Goal: Navigation & Orientation: Understand site structure

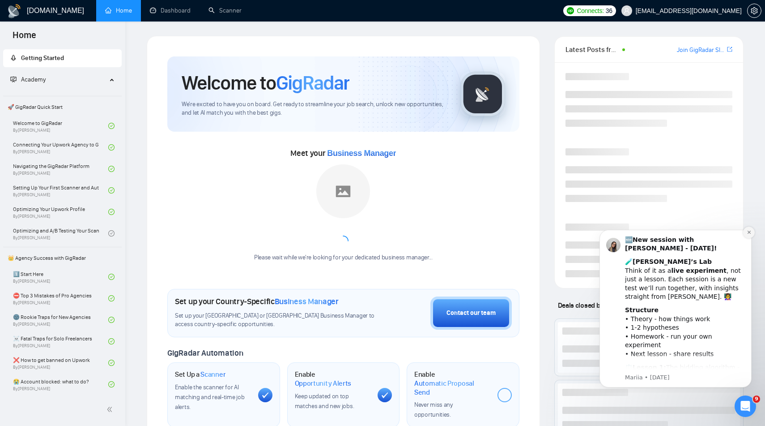
click at [751, 234] on icon "Dismiss notification" at bounding box center [749, 232] width 5 height 5
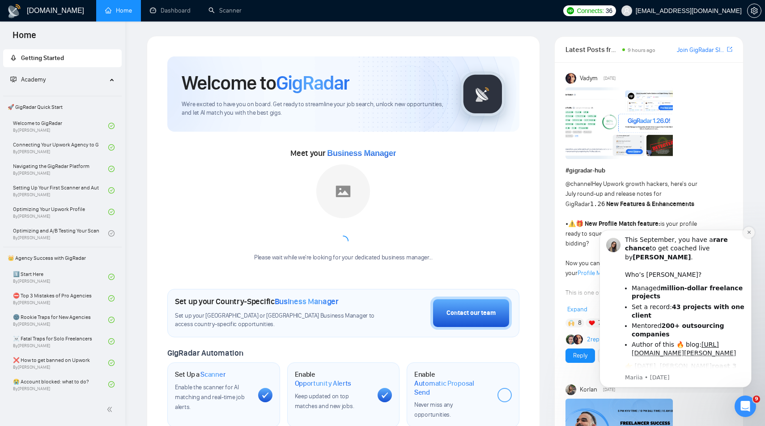
click at [749, 233] on icon "Dismiss notification" at bounding box center [748, 231] width 3 height 3
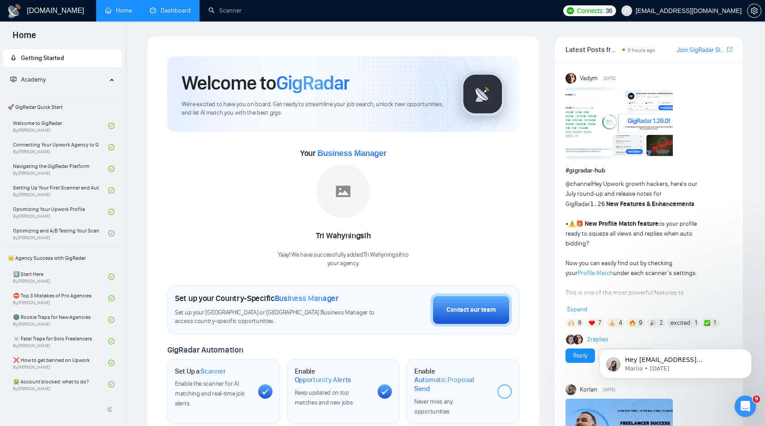
click at [187, 20] on li "Dashboard" at bounding box center [170, 10] width 59 height 21
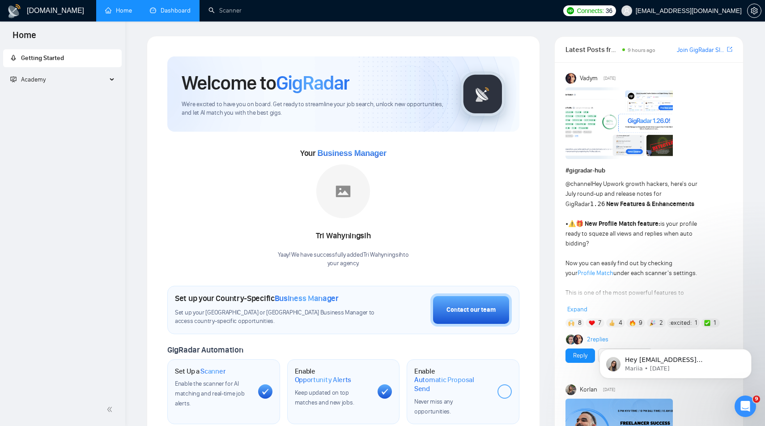
click at [168, 11] on link "Dashboard" at bounding box center [170, 11] width 41 height 8
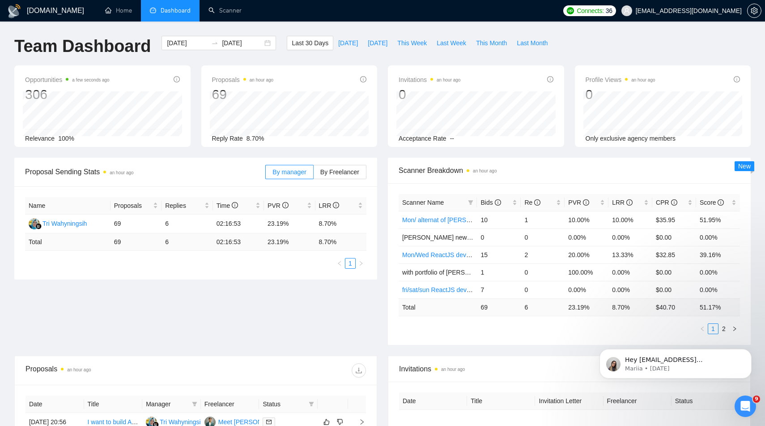
click at [71, 52] on h1 "Team Dashboard" at bounding box center [82, 46] width 136 height 21
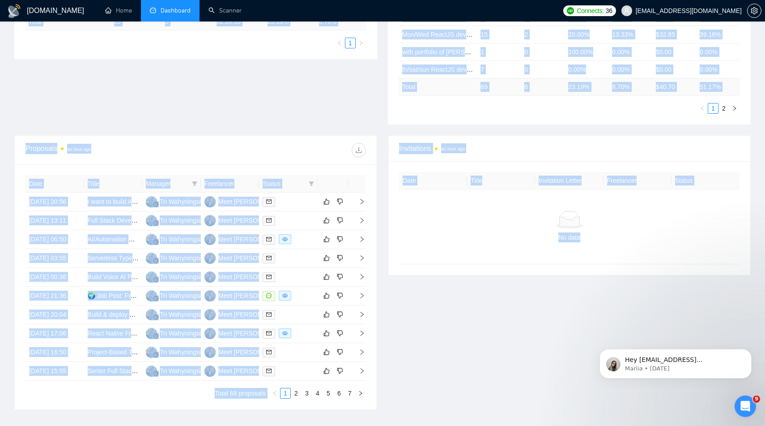
drag, startPoint x: 71, startPoint y: 52, endPoint x: 571, endPoint y: 425, distance: 623.8
click at [571, 420] on main "Team Dashboard 2025-08-25 2025-09-24 Last 30 Days Today Yesterday This Week Las…" at bounding box center [382, 118] width 737 height 605
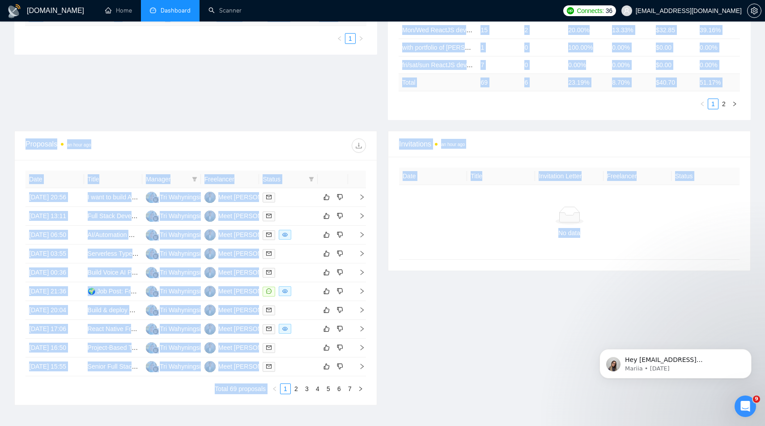
click at [456, 308] on div "Invitations an hour ago Date Title Invitation Letter Freelancer Status No data" at bounding box center [570, 268] width 374 height 274
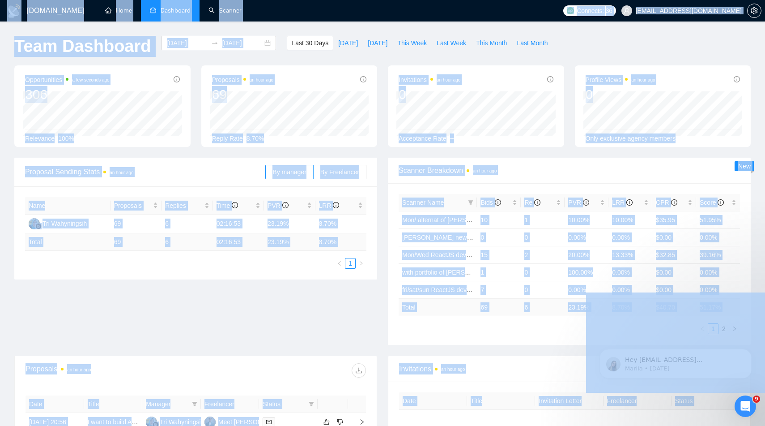
click at [468, 324] on ul "1 2" at bounding box center [569, 328] width 341 height 11
click at [468, 323] on div "Scanner Name Bids Re PVR LRR CPR Score Mon/ alternat of MERN stack new_setup 10…" at bounding box center [569, 264] width 341 height 140
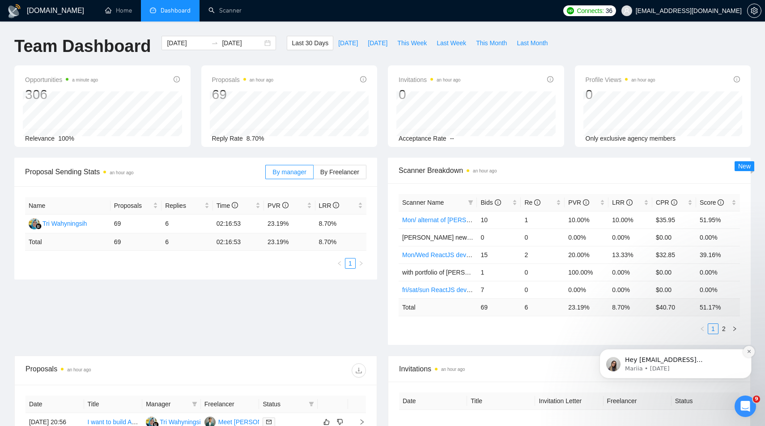
click at [749, 349] on icon "Dismiss notification" at bounding box center [749, 351] width 5 height 5
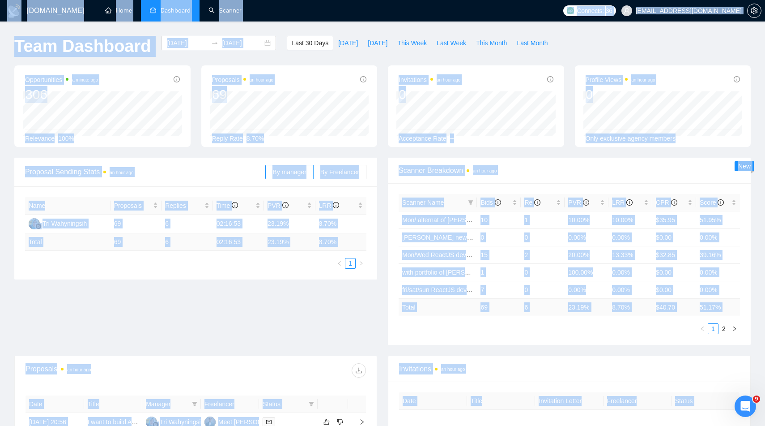
click at [576, 93] on div "Profile Views an hour ago 0 2025-08-27 2025-08-27 0 Only exclusive agency membe…" at bounding box center [663, 105] width 176 height 81
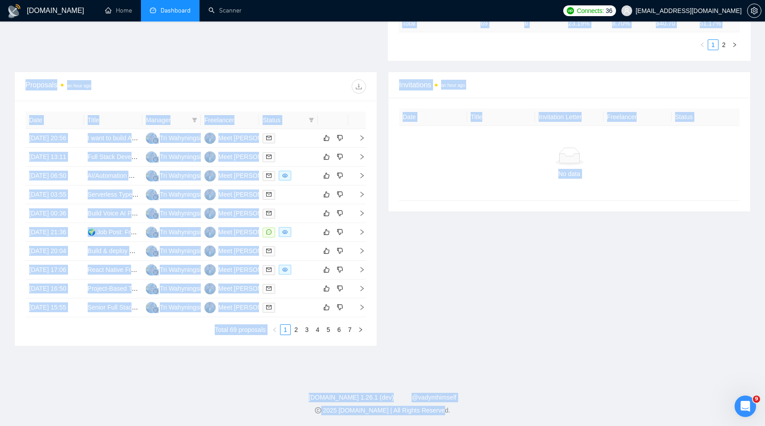
scroll to position [369, 0]
drag, startPoint x: 579, startPoint y: 79, endPoint x: 606, endPoint y: 425, distance: 347.4
click at [602, 410] on div "2025 GigRadar.io | All Rights Reserved." at bounding box center [382, 409] width 751 height 9
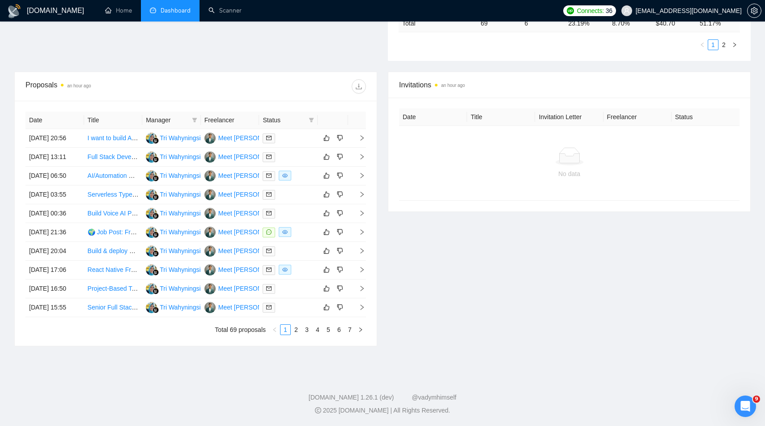
click at [592, 422] on footer "GigRadar.io 1.26.1 (dev) @vadymhimself 2025 GigRadar.io | All Rights Reserved." at bounding box center [382, 398] width 765 height 55
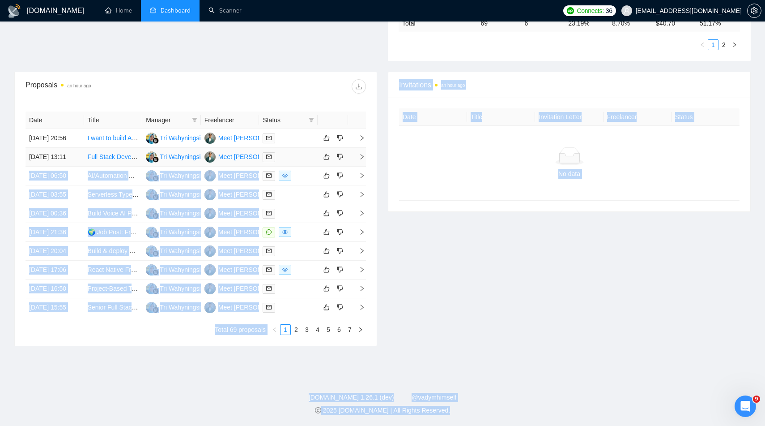
drag, startPoint x: 592, startPoint y: 422, endPoint x: 291, endPoint y: 90, distance: 448.2
click at [291, 90] on div "GigRadar.io Home Dashboard Scanner Connects: 36 jndhameliya203@gmail.com Team D…" at bounding box center [382, 70] width 765 height 709
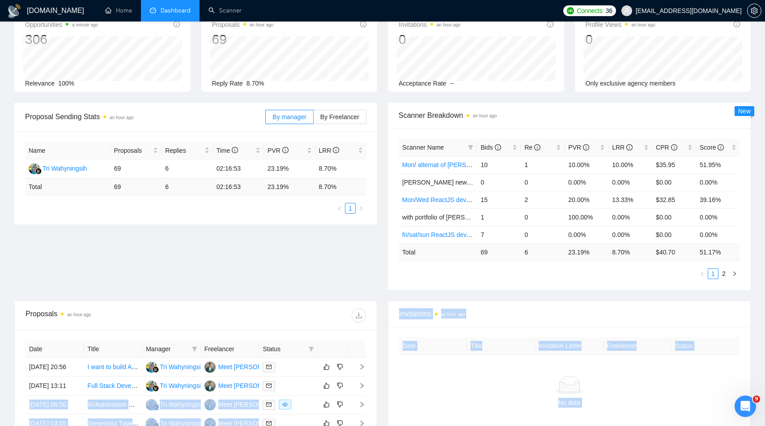
scroll to position [0, 0]
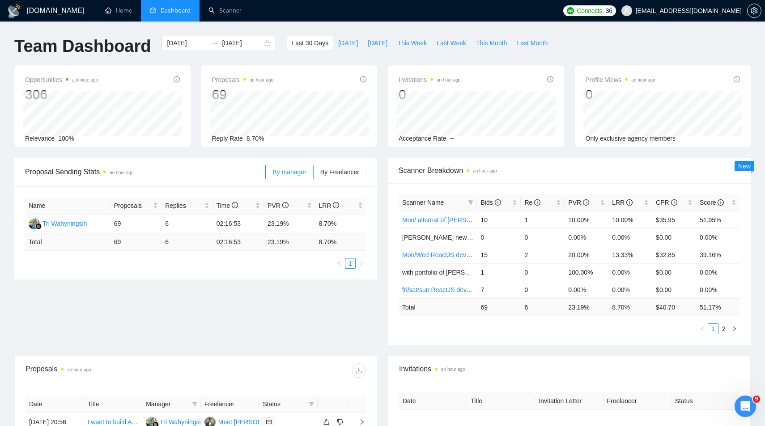
click at [31, 45] on h1 "Team Dashboard" at bounding box center [82, 46] width 136 height 21
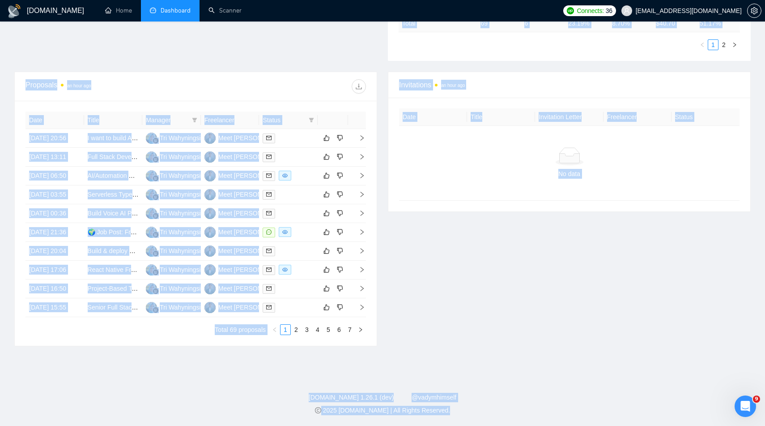
scroll to position [369, 0]
drag, startPoint x: 31, startPoint y: 45, endPoint x: 604, endPoint y: 425, distance: 687.9
click at [541, 361] on div "GigRadar.io Home Dashboard Scanner Connects: 36 jndhameliya203@gmail.com Team D…" at bounding box center [382, 70] width 765 height 709
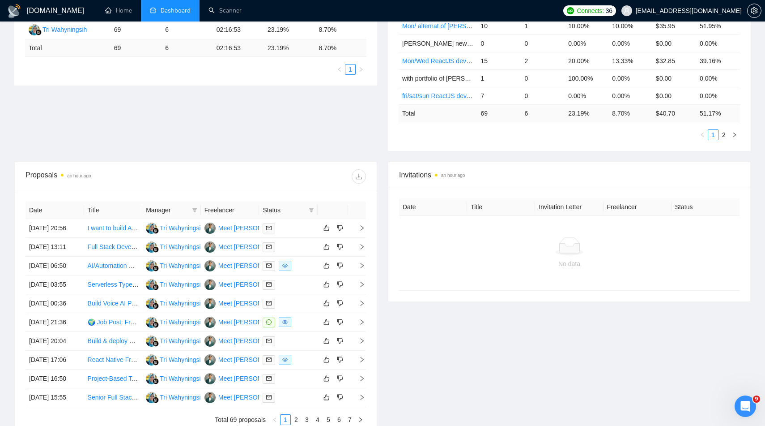
scroll to position [0, 0]
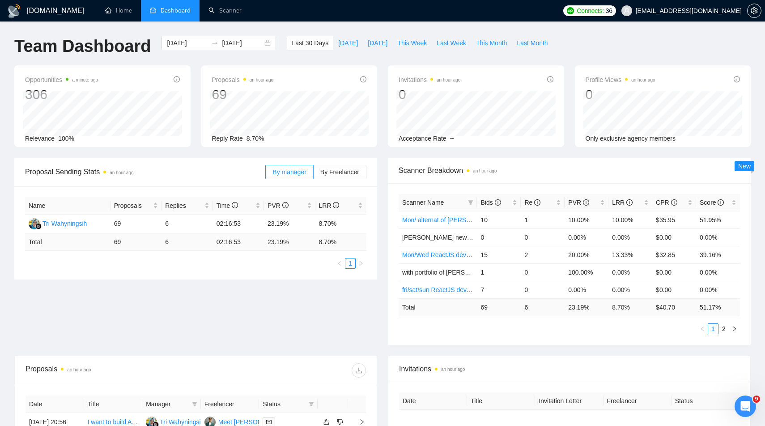
click at [538, 358] on div "Invitations an hour ago" at bounding box center [569, 369] width 341 height 26
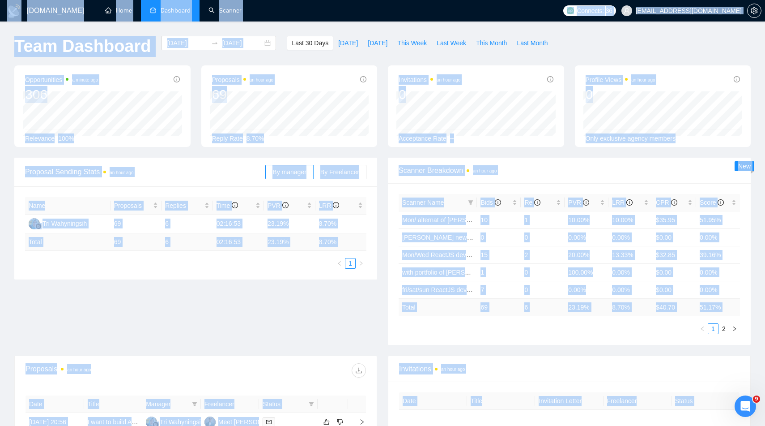
click at [538, 358] on div "Invitations an hour ago" at bounding box center [569, 369] width 341 height 26
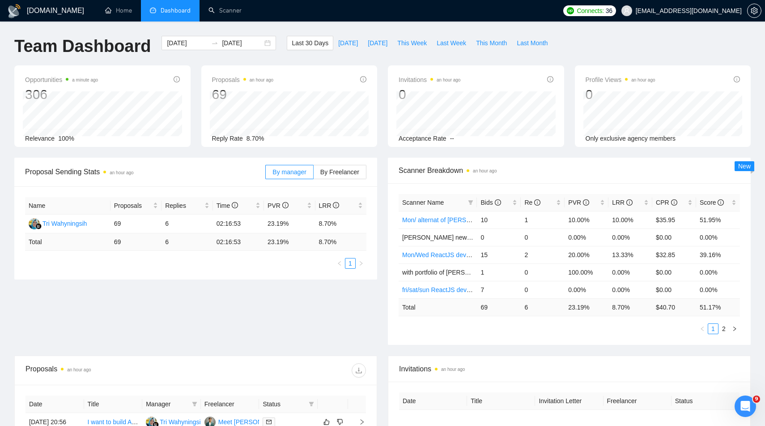
scroll to position [369, 0]
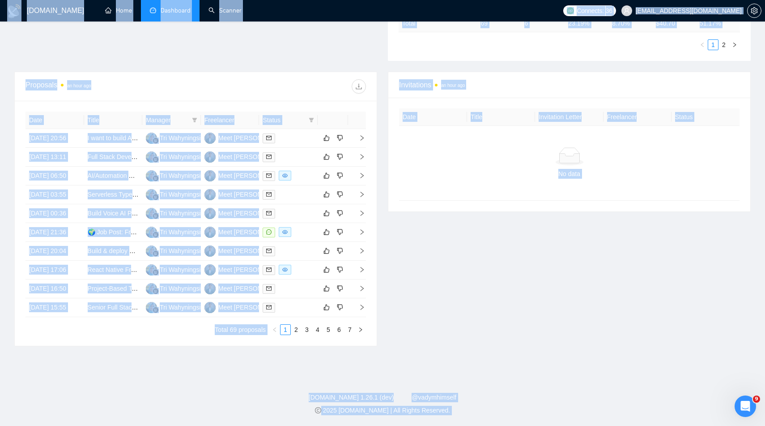
click at [538, 358] on div "GigRadar.io Home Dashboard Scanner Connects: 36 jndhameliya203@gmail.com Team D…" at bounding box center [382, 70] width 765 height 709
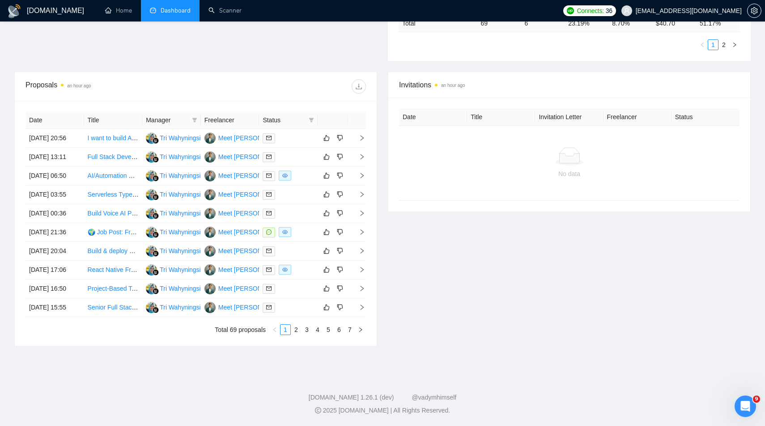
scroll to position [0, 0]
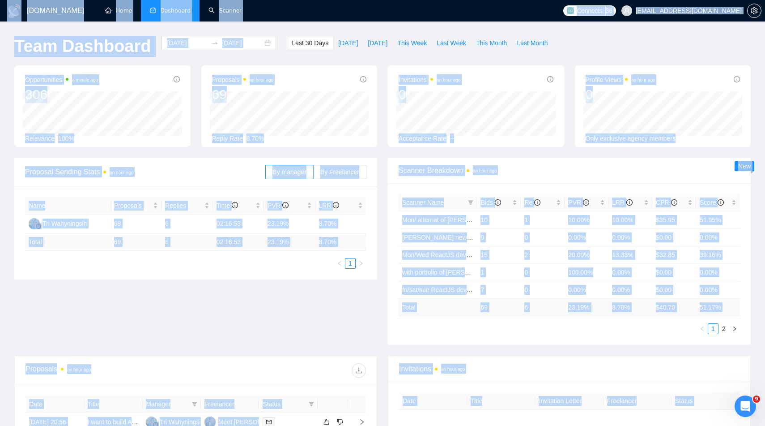
click at [538, 358] on div "Invitations an hour ago" at bounding box center [569, 369] width 341 height 26
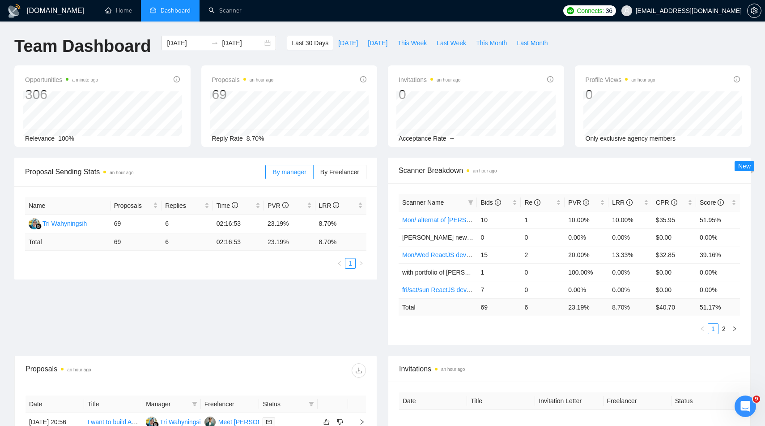
scroll to position [369, 0]
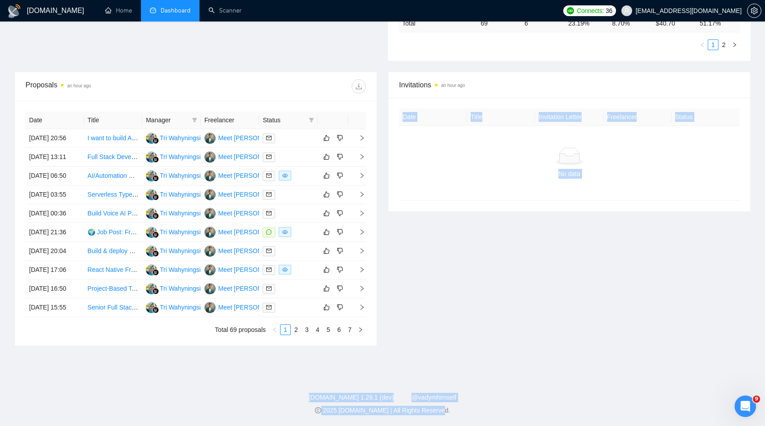
drag, startPoint x: 534, startPoint y: 408, endPoint x: 462, endPoint y: 255, distance: 168.7
click at [461, 255] on div "GigRadar.io Home Dashboard Scanner Connects: 36 jndhameliya203@gmail.com Team D…" at bounding box center [382, 70] width 765 height 709
click at [462, 255] on div "Invitations an hour ago Date Title Invitation Letter Freelancer Status No data" at bounding box center [570, 209] width 374 height 274
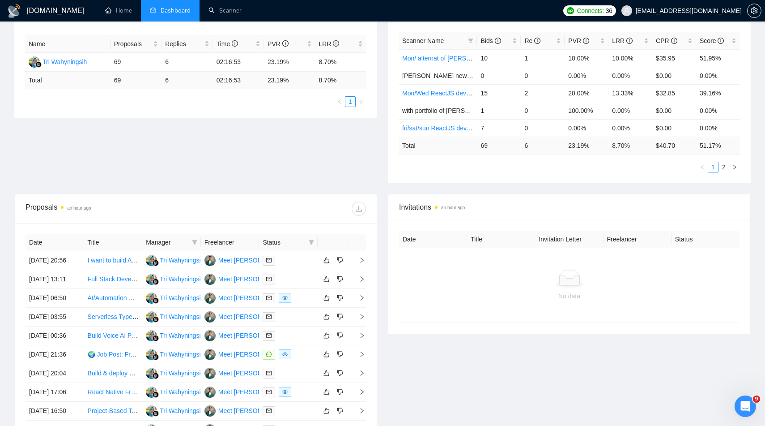
scroll to position [0, 0]
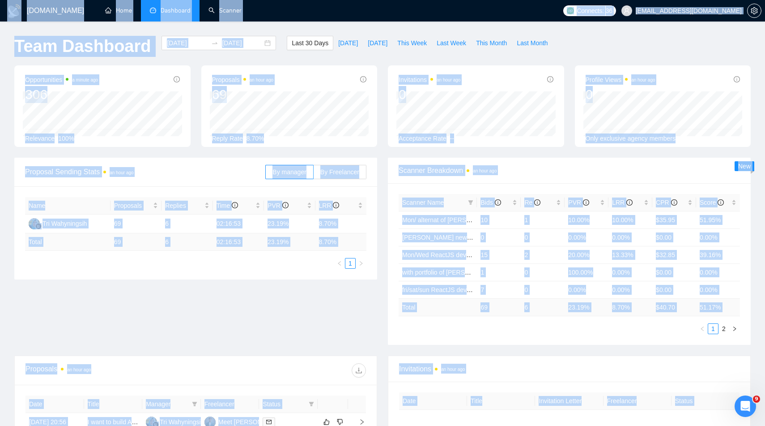
click at [467, 337] on div "Scanner Name Bids Re PVR LRR CPR Score Mon/ alternat of MERN stack new_setup 10…" at bounding box center [569, 264] width 363 height 162
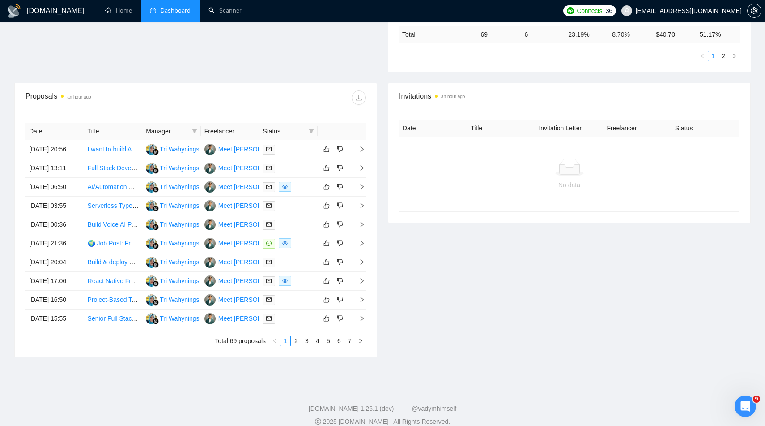
scroll to position [369, 0]
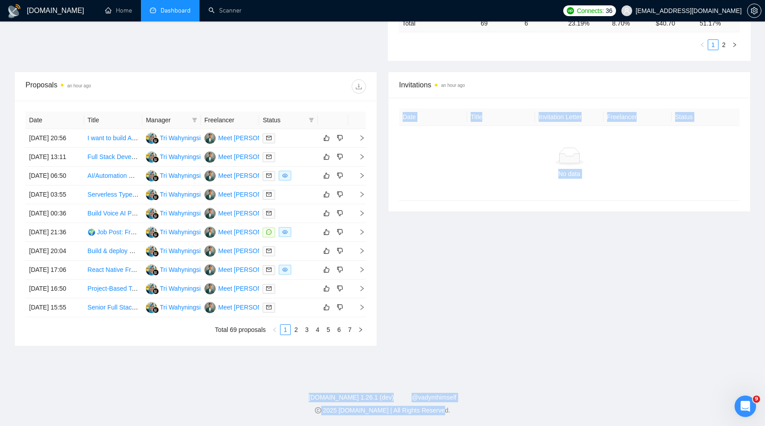
drag, startPoint x: 467, startPoint y: 337, endPoint x: 490, endPoint y: 421, distance: 86.5
click at [490, 422] on div "GigRadar.io Home Dashboard Scanner Connects: 36 jndhameliya203@gmail.com Team D…" at bounding box center [382, 70] width 765 height 709
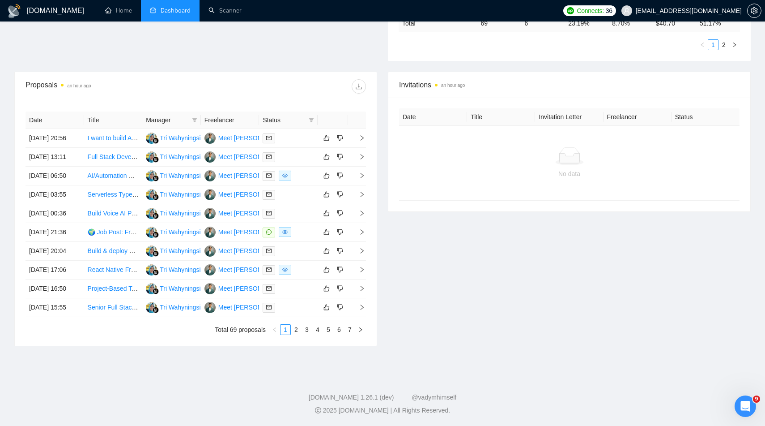
click at [488, 410] on div "2025 GigRadar.io | All Rights Reserved." at bounding box center [382, 409] width 751 height 9
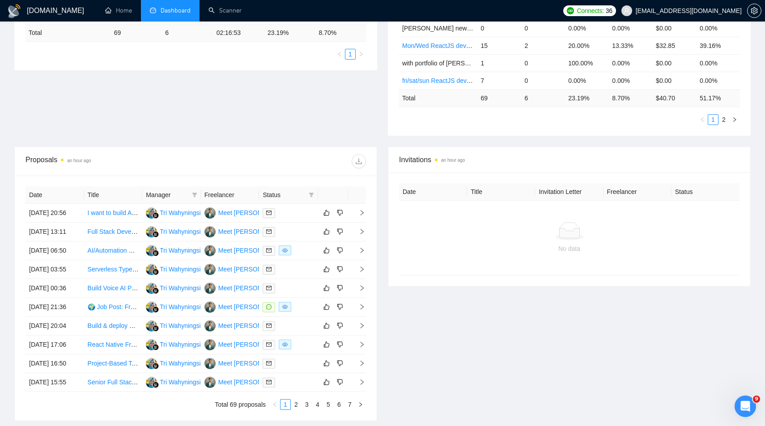
scroll to position [0, 0]
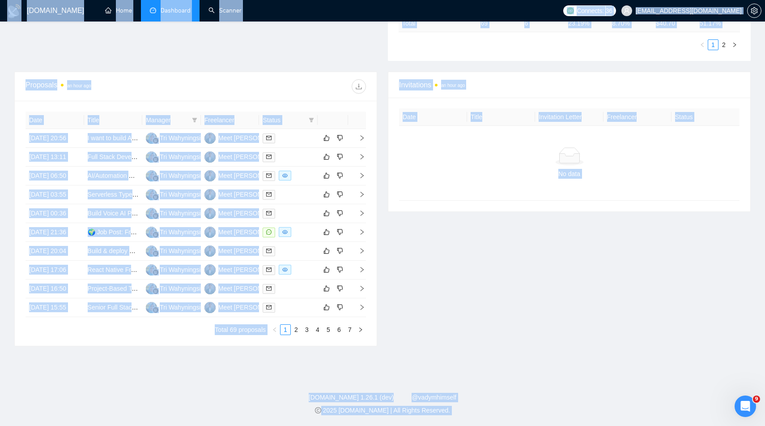
click at [493, 419] on footer "GigRadar.io 1.26.1 (dev) @vadymhimself 2025 GigRadar.io | All Rights Reserved." at bounding box center [382, 398] width 765 height 55
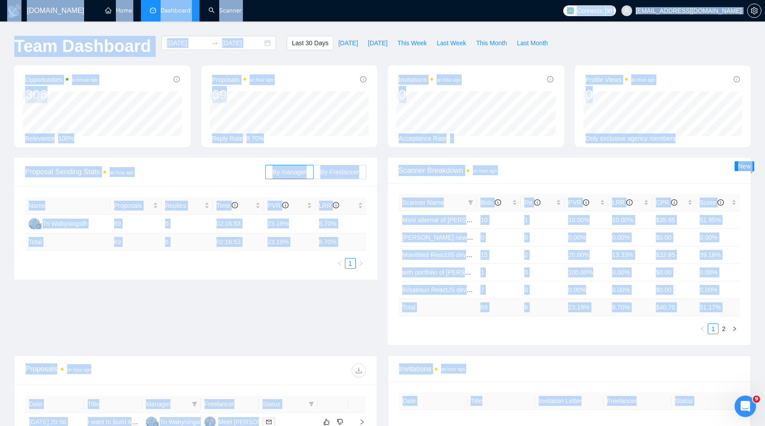
click at [494, 340] on main "Team Dashboard 2025-08-25 2025-09-24 Last 30 Days Today Yesterday This Week Las…" at bounding box center [382, 338] width 737 height 605
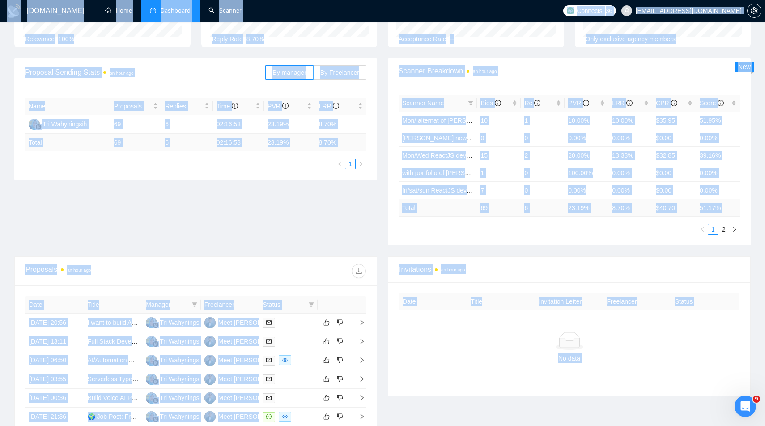
scroll to position [111, 0]
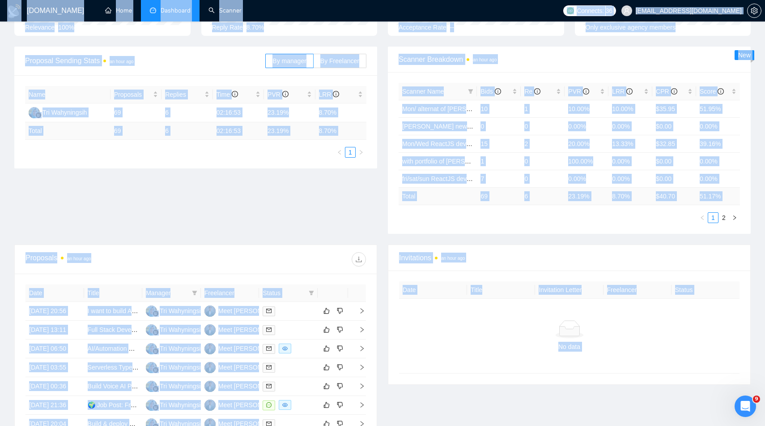
click at [495, 417] on div "Invitations an hour ago Date Title Invitation Letter Freelancer Status No data" at bounding box center [570, 381] width 374 height 274
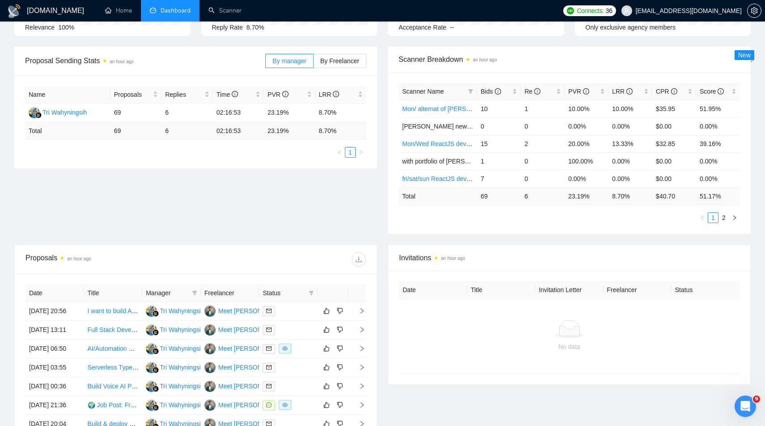
scroll to position [80, 0]
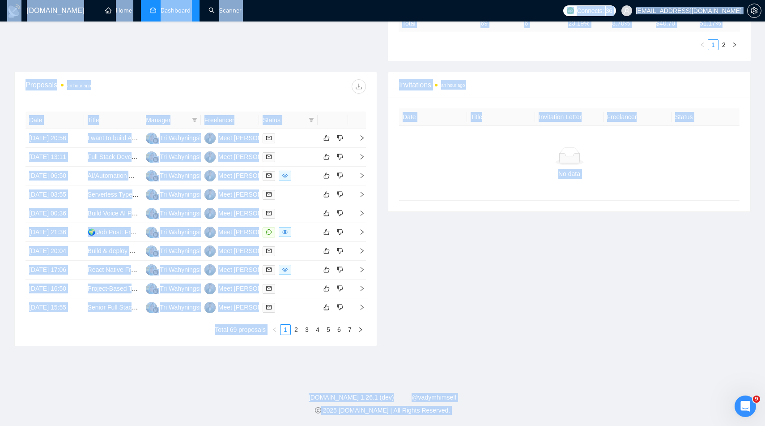
click at [460, 369] on div "GigRadar.io Home Dashboard Scanner Connects: 36 jndhameliya203@gmail.com Team D…" at bounding box center [382, 70] width 765 height 709
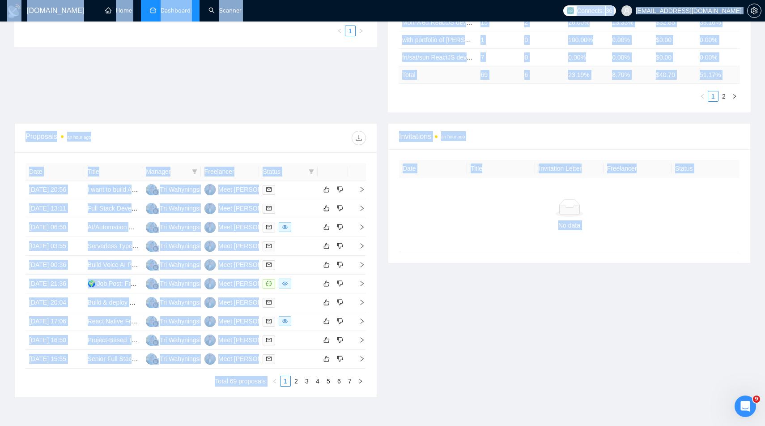
click at [460, 369] on div "Invitations an hour ago Date Title Invitation Letter Freelancer Status No data" at bounding box center [570, 260] width 374 height 274
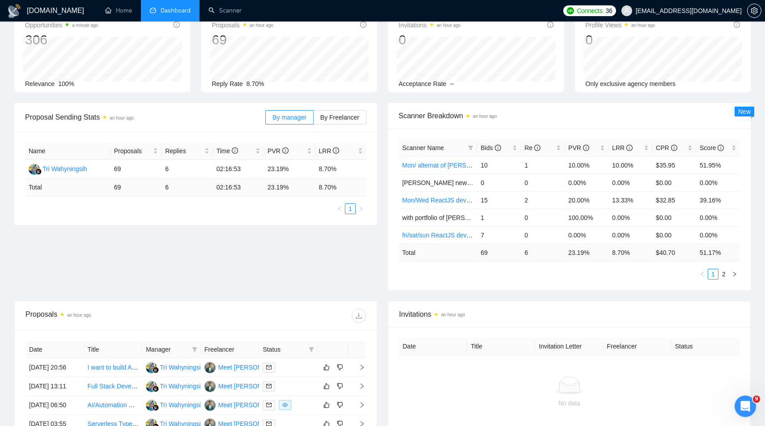
scroll to position [53, 0]
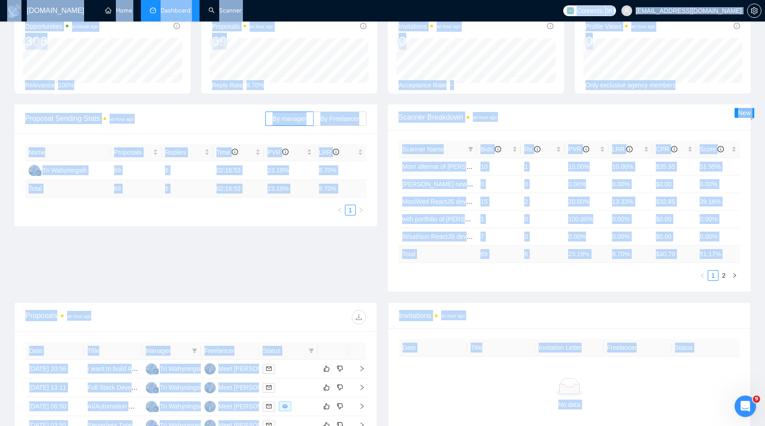
click at [460, 369] on div "No data" at bounding box center [569, 393] width 341 height 74
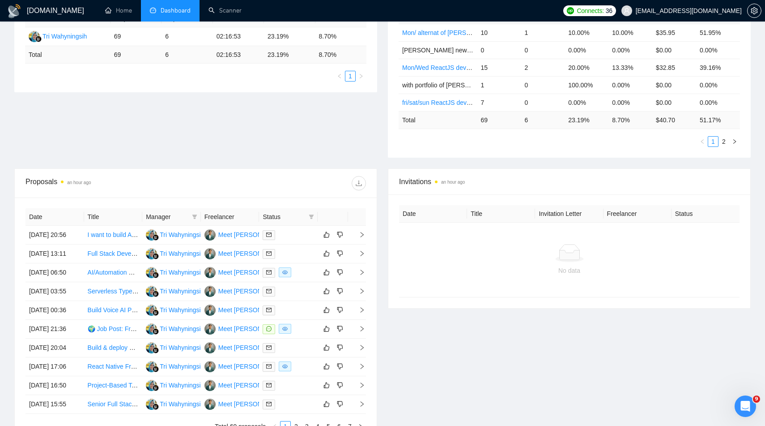
scroll to position [197, 0]
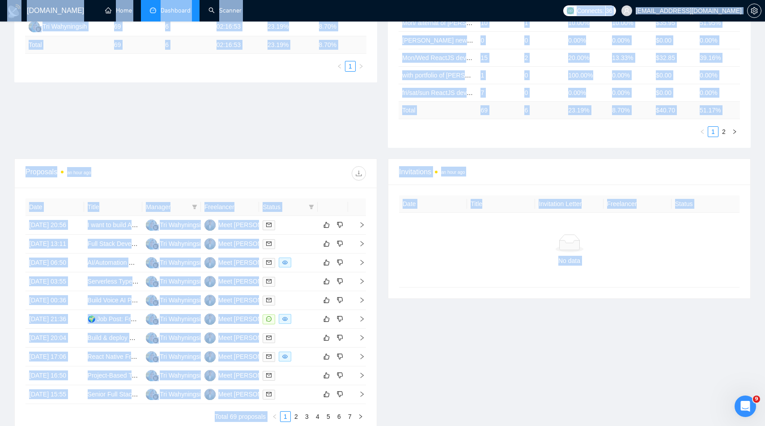
click at [460, 369] on div "Invitations an hour ago Date Title Invitation Letter Freelancer Status No data" at bounding box center [570, 295] width 374 height 274
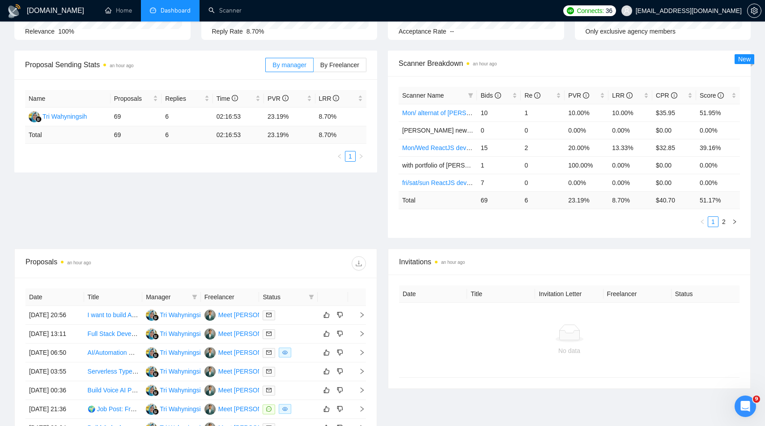
scroll to position [0, 0]
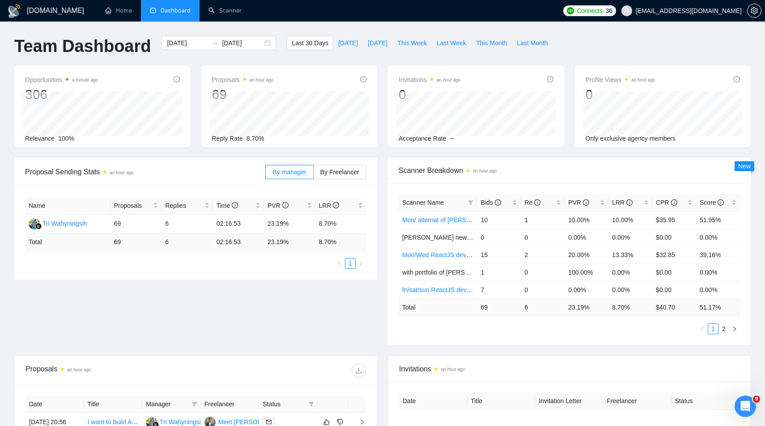
click at [458, 361] on div "Invitations an hour ago" at bounding box center [569, 369] width 341 height 26
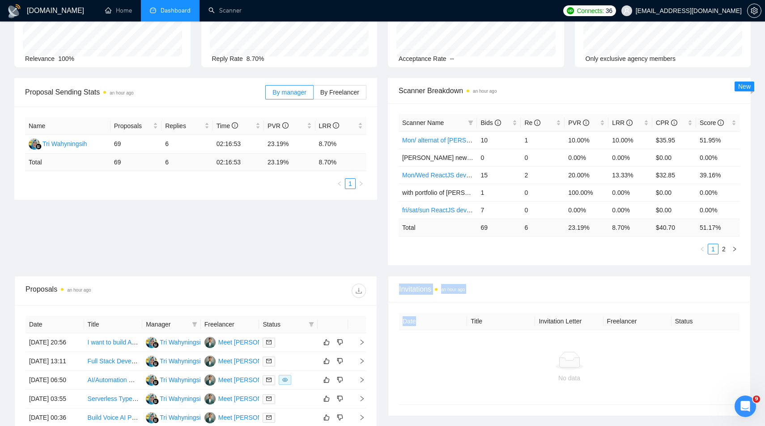
drag, startPoint x: 458, startPoint y: 361, endPoint x: 535, endPoint y: 425, distance: 100.1
click at [535, 425] on div "Invitations an hour ago Date Title Invitation Letter Freelancer Status No data" at bounding box center [570, 413] width 374 height 274
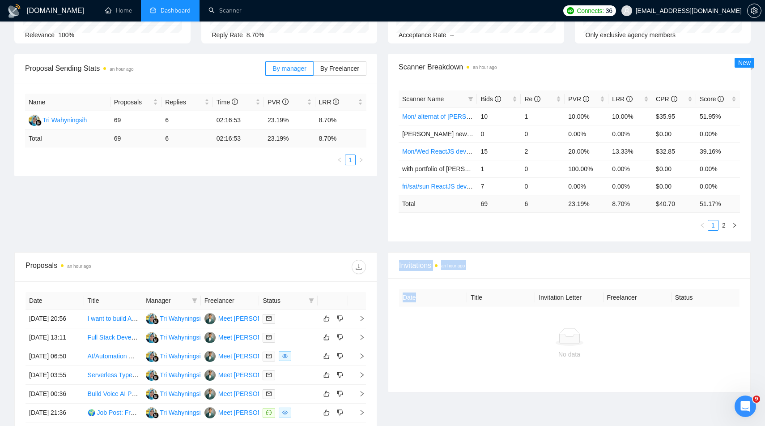
click at [527, 389] on div "Date Title Invitation Letter Freelancer Status No data" at bounding box center [569, 335] width 362 height 114
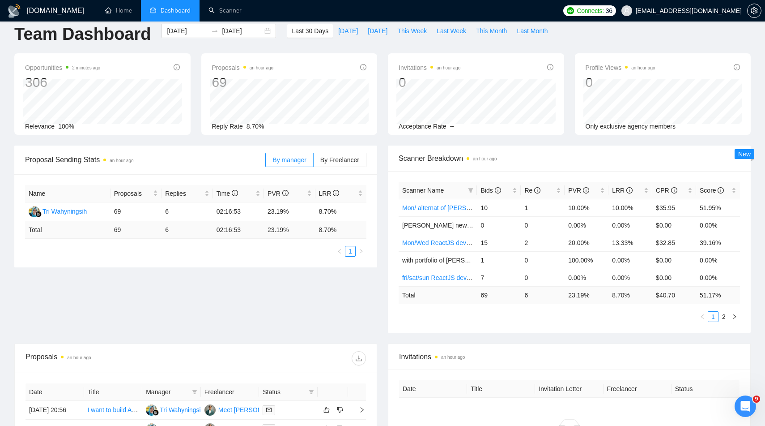
scroll to position [0, 0]
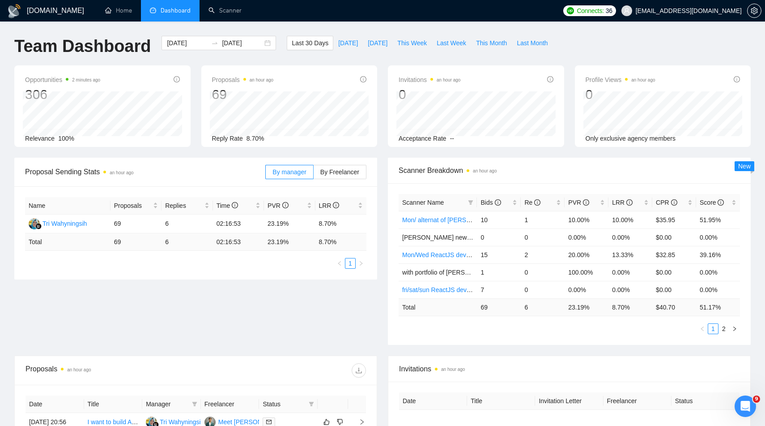
click at [386, 175] on div "Scanner Breakdown an hour ago Scanner Name Bids Re PVR LRR CPR Score Mon/ alter…" at bounding box center [570, 251] width 374 height 187
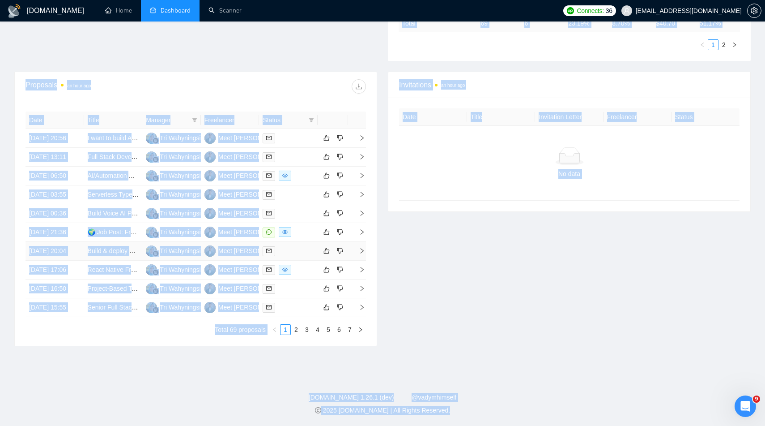
scroll to position [369, 0]
drag, startPoint x: 386, startPoint y: 175, endPoint x: 473, endPoint y: 409, distance: 248.6
click at [473, 409] on div "GigRadar.io Home Dashboard Scanner Connects: 36 jndhameliya203@gmail.com Team D…" at bounding box center [382, 70] width 765 height 709
click at [473, 409] on div "2025 GigRadar.io | All Rights Reserved." at bounding box center [382, 409] width 751 height 9
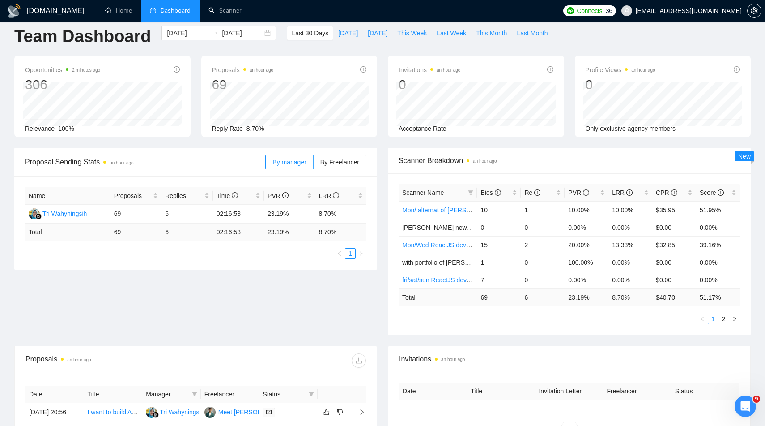
scroll to position [0, 0]
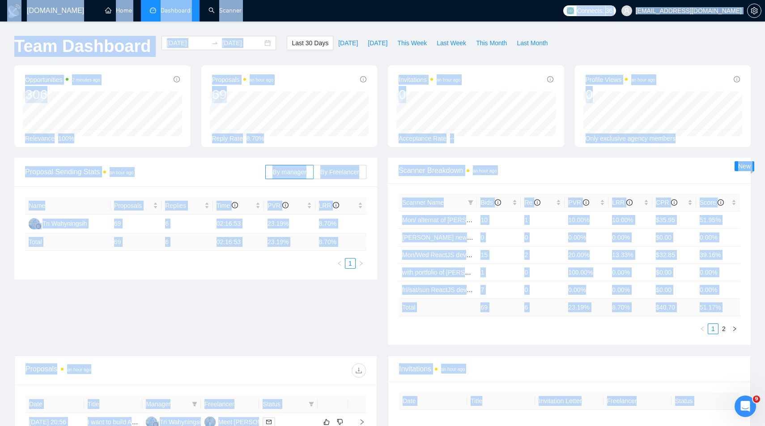
click at [473, 405] on th "Title" at bounding box center [501, 400] width 68 height 17
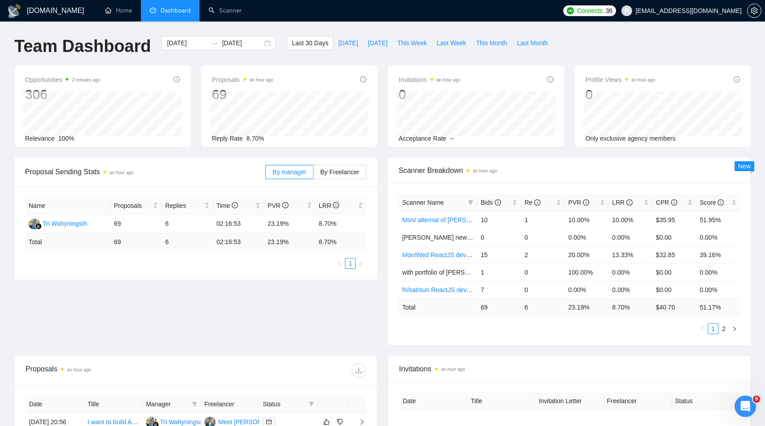
click at [403, 361] on div "Invitations an hour ago" at bounding box center [569, 369] width 341 height 26
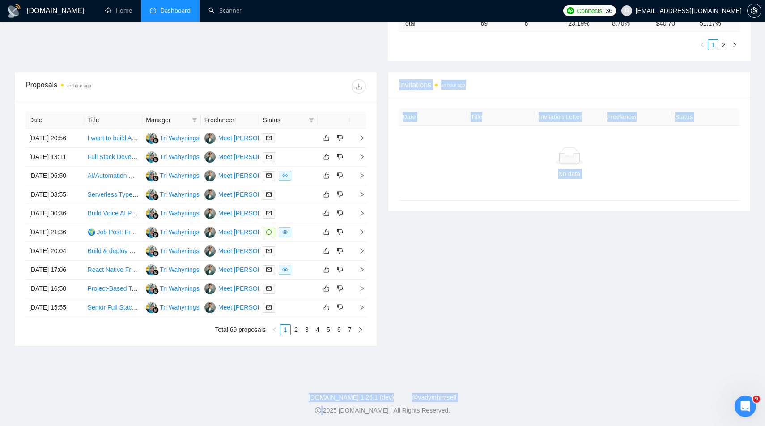
scroll to position [369, 0]
drag, startPoint x: 404, startPoint y: 361, endPoint x: 495, endPoint y: 425, distance: 111.7
click at [477, 404] on div "GigRadar.io 1.26.1 (dev) @vadymhimself 2025 GigRadar.io | All Rights Reserved." at bounding box center [382, 403] width 765 height 22
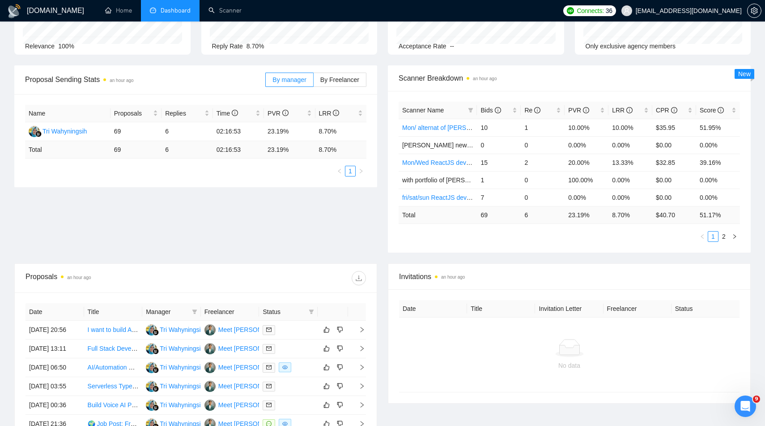
scroll to position [0, 0]
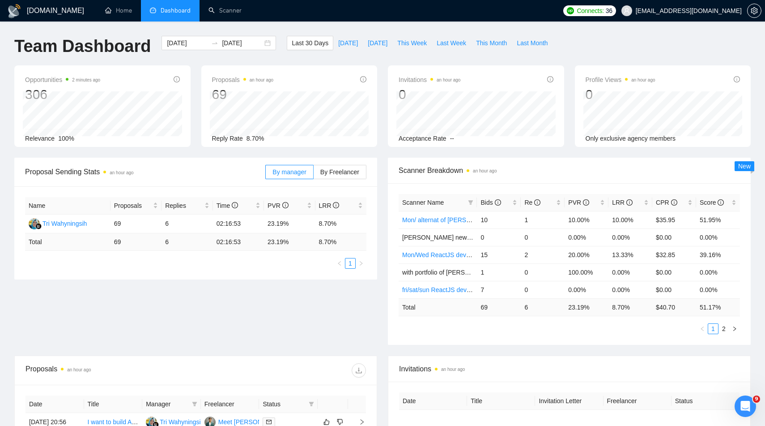
click at [383, 169] on div "Scanner Breakdown an hour ago Scanner Name Bids Re PVR LRR CPR Score Mon/ alter…" at bounding box center [570, 251] width 374 height 187
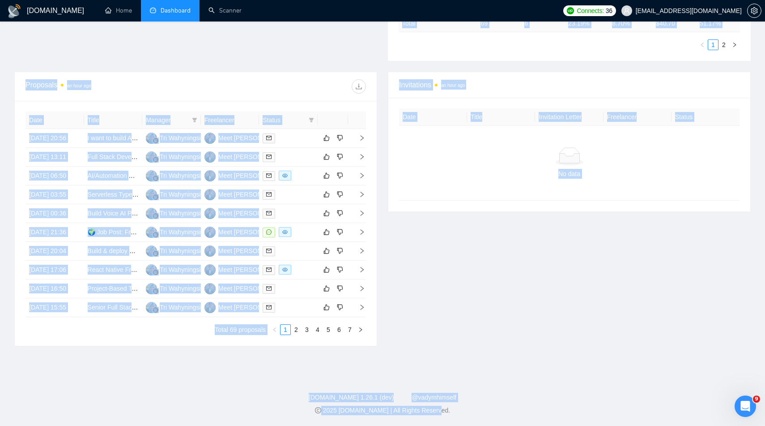
scroll to position [369, 0]
drag, startPoint x: 383, startPoint y: 169, endPoint x: 465, endPoint y: 392, distance: 237.7
click at [465, 392] on div "GigRadar.io Home Dashboard Scanner Connects: 36 jndhameliya203@gmail.com Team D…" at bounding box center [382, 70] width 765 height 709
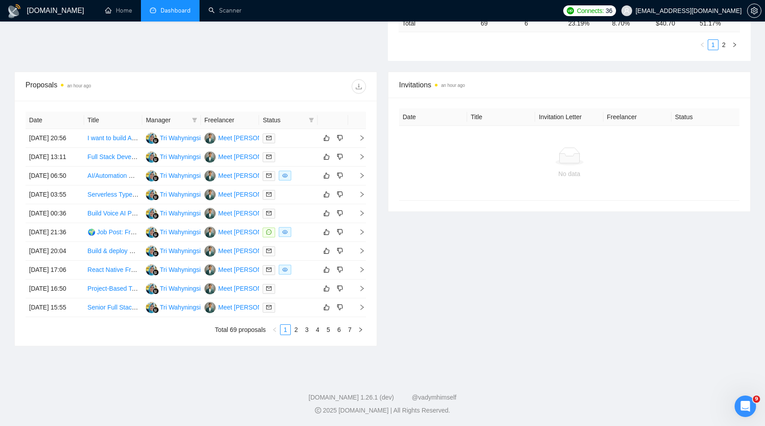
click at [466, 412] on div "2025 GigRadar.io | All Rights Reserved." at bounding box center [382, 409] width 751 height 9
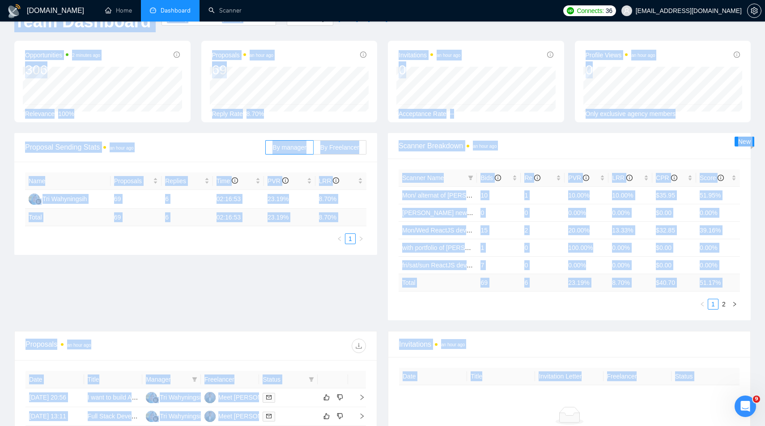
scroll to position [0, 0]
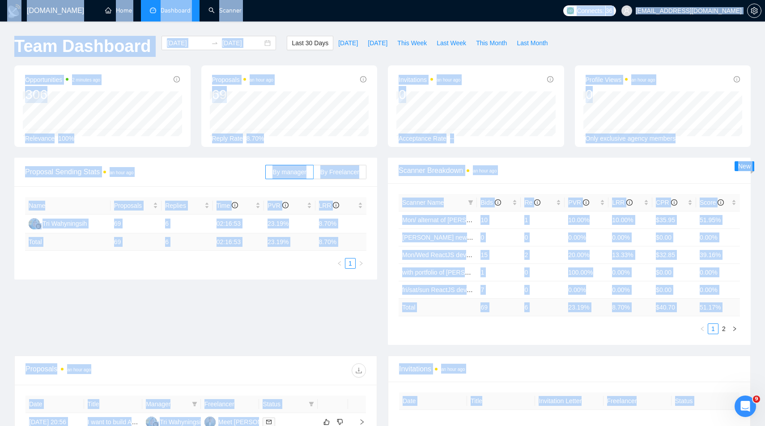
drag, startPoint x: 466, startPoint y: 412, endPoint x: 213, endPoint y: -1, distance: 484.2
click at [213, 0] on html "GigRadar.io Home Dashboard Scanner Connects: 36 jndhameliya203@gmail.com Team D…" at bounding box center [382, 213] width 765 height 426
click at [380, 24] on div "GigRadar.io Home Dashboard Scanner Connects: 36 jndhameliya203@gmail.com Team D…" at bounding box center [382, 354] width 765 height 709
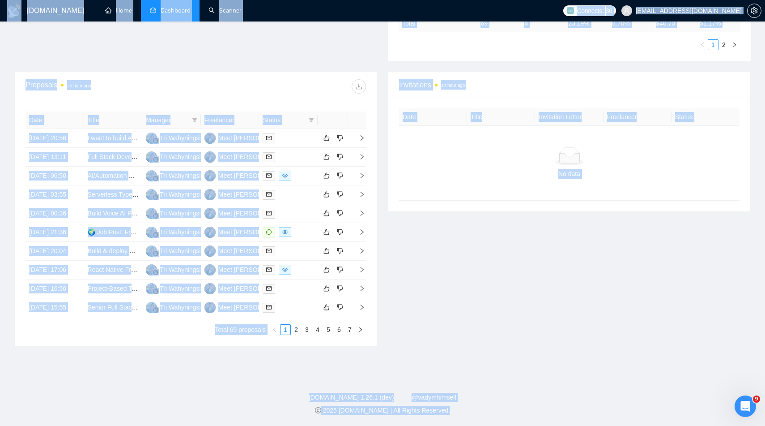
scroll to position [369, 0]
drag, startPoint x: 380, startPoint y: 24, endPoint x: 461, endPoint y: 423, distance: 407.3
click at [461, 423] on div "GigRadar.io Home Dashboard Scanner Connects: 36 jndhameliya203@gmail.com Team D…" at bounding box center [382, 70] width 765 height 709
click at [464, 409] on div "2025 GigRadar.io | All Rights Reserved." at bounding box center [382, 409] width 751 height 9
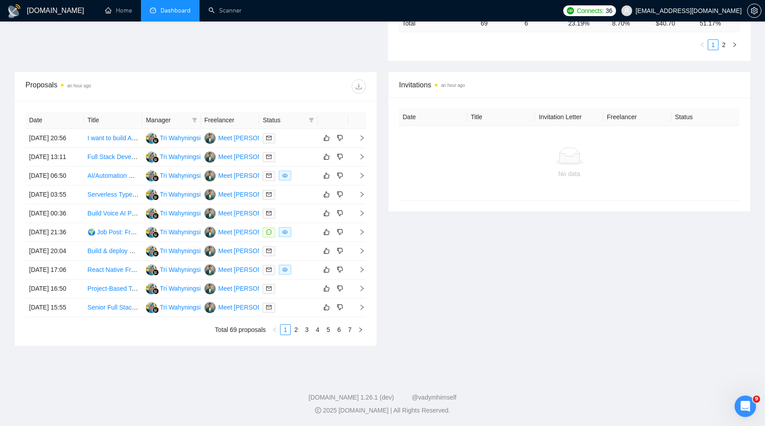
click at [464, 409] on div "2025 GigRadar.io | All Rights Reserved." at bounding box center [382, 409] width 751 height 9
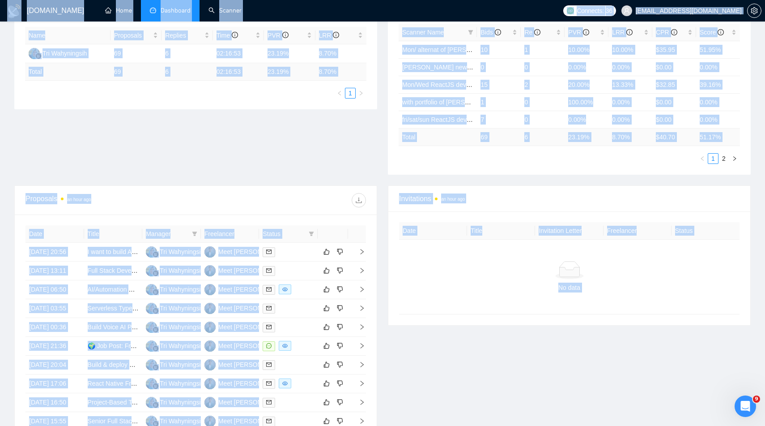
scroll to position [0, 0]
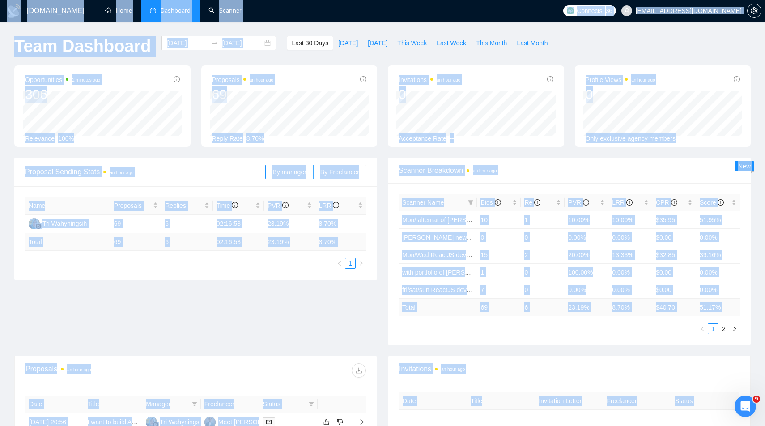
drag, startPoint x: 464, startPoint y: 409, endPoint x: 291, endPoint y: -35, distance: 476.7
click at [291, 0] on html "GigRadar.io Home Dashboard Scanner Connects: 36 jndhameliya203@gmail.com Team D…" at bounding box center [382, 213] width 765 height 426
click at [323, 16] on ul "Home Dashboard Scanner" at bounding box center [326, 10] width 466 height 21
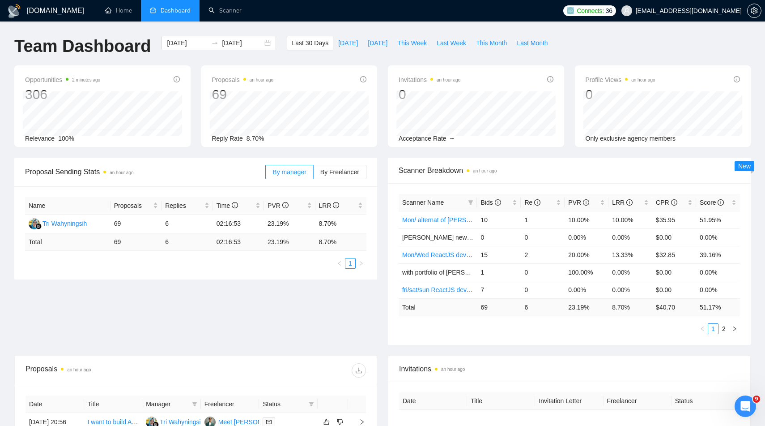
click at [323, 16] on ul "Home Dashboard Scanner" at bounding box center [326, 10] width 466 height 21
click at [402, 209] on body "GigRadar.io Home Dashboard Scanner Connects: 36 jndhameliya203@gmail.com Team D…" at bounding box center [382, 213] width 765 height 426
click at [383, 197] on div "Scanner Breakdown an hour ago Scanner Name Bids Re PVR LRR CPR Score Mon/ alter…" at bounding box center [570, 251] width 374 height 187
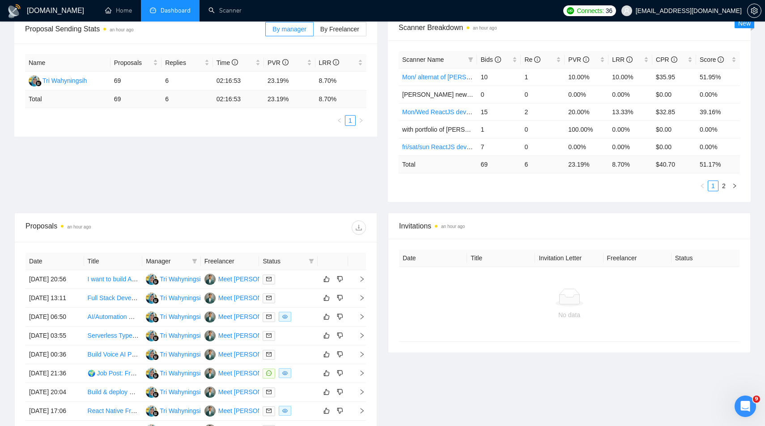
scroll to position [369, 0]
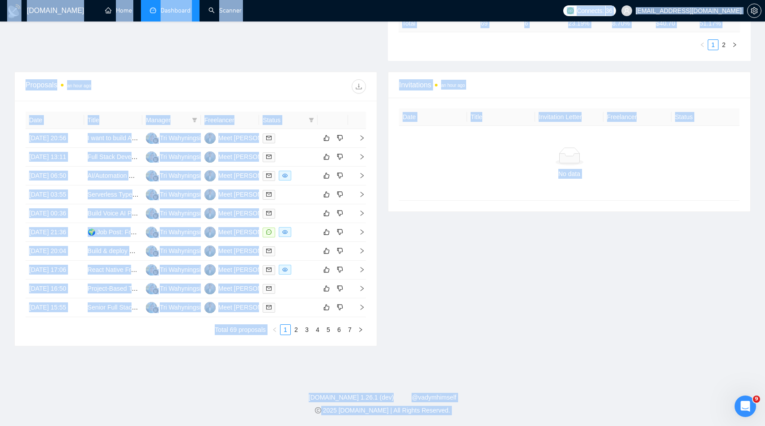
click at [383, 197] on div "Invitations an hour ago Date Title Invitation Letter Freelancer Status No data" at bounding box center [570, 209] width 374 height 274
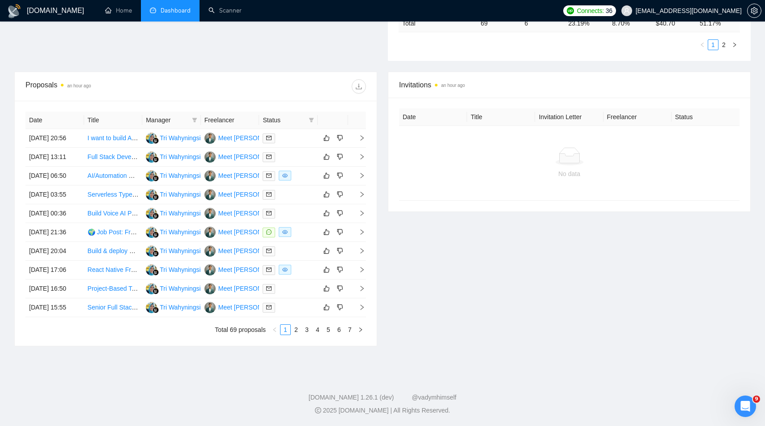
click at [383, 197] on div "Invitations an hour ago Date Title Invitation Letter Freelancer Status No data" at bounding box center [570, 209] width 374 height 274
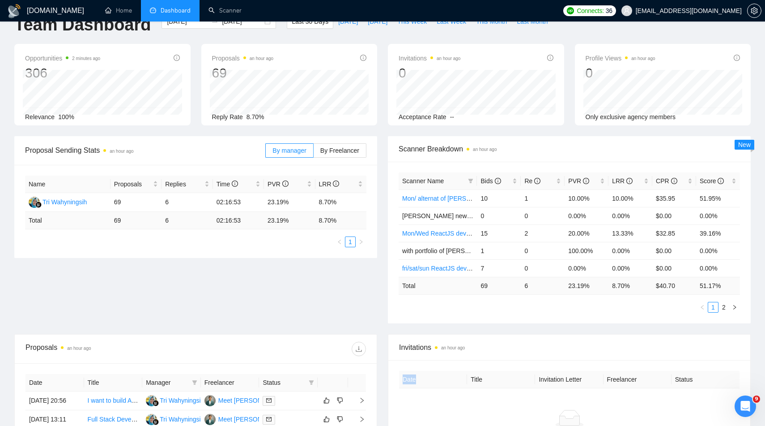
scroll to position [0, 0]
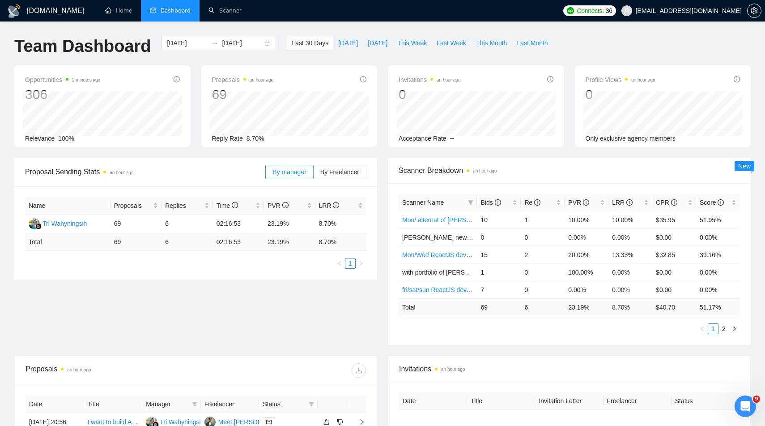
drag, startPoint x: 383, startPoint y: 196, endPoint x: 396, endPoint y: 232, distance: 37.7
click at [394, 226] on div "Scanner Breakdown an hour ago Scanner Name Bids Re PVR LRR CPR Score Mon/ alter…" at bounding box center [570, 251] width 374 height 187
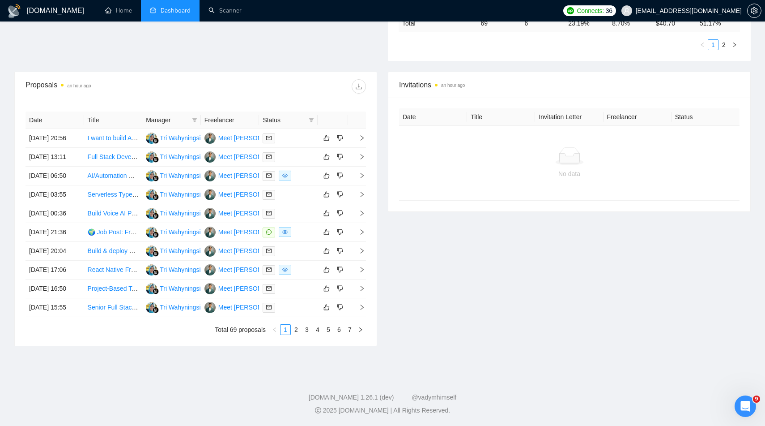
scroll to position [369, 0]
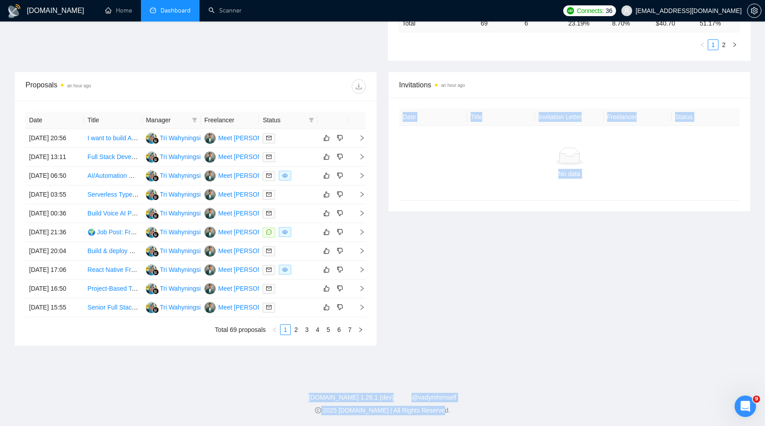
drag, startPoint x: 396, startPoint y: 232, endPoint x: 453, endPoint y: 425, distance: 201.6
click at [448, 381] on footer "GigRadar.io 1.26.1 (dev) @vadymhimself 2025 GigRadar.io | All Rights Reserved." at bounding box center [382, 398] width 765 height 55
drag, startPoint x: 448, startPoint y: 381, endPoint x: 455, endPoint y: 409, distance: 29.0
click at [455, 409] on footer "GigRadar.io 1.26.1 (dev) @vadymhimself 2025 GigRadar.io | All Rights Reserved." at bounding box center [382, 398] width 765 height 55
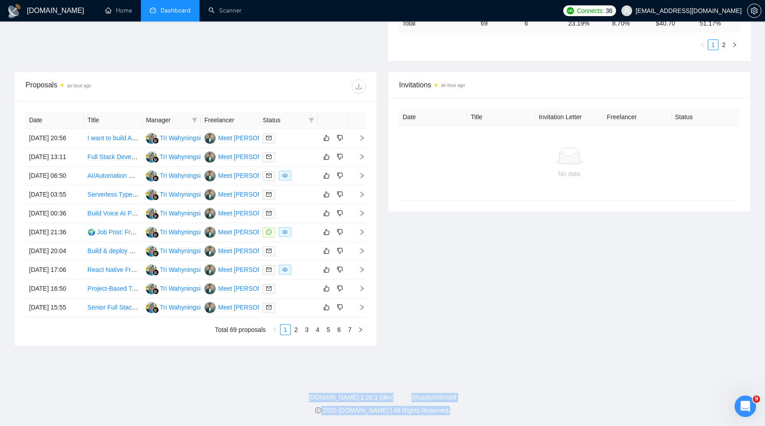
click at [455, 409] on div "2025 GigRadar.io | All Rights Reserved." at bounding box center [382, 409] width 751 height 9
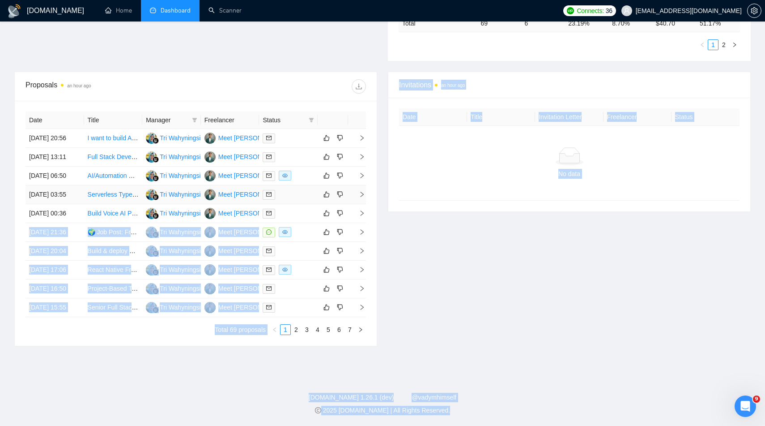
drag, startPoint x: 455, startPoint y: 409, endPoint x: 317, endPoint y: 145, distance: 298.0
click at [316, 145] on div "GigRadar.io Home Dashboard Scanner Connects: 36 jndhameliya203@gmail.com Team D…" at bounding box center [382, 70] width 765 height 709
click at [391, 151] on div "Invitations an hour ago Date Title Invitation Letter Freelancer Status No data" at bounding box center [570, 209] width 374 height 274
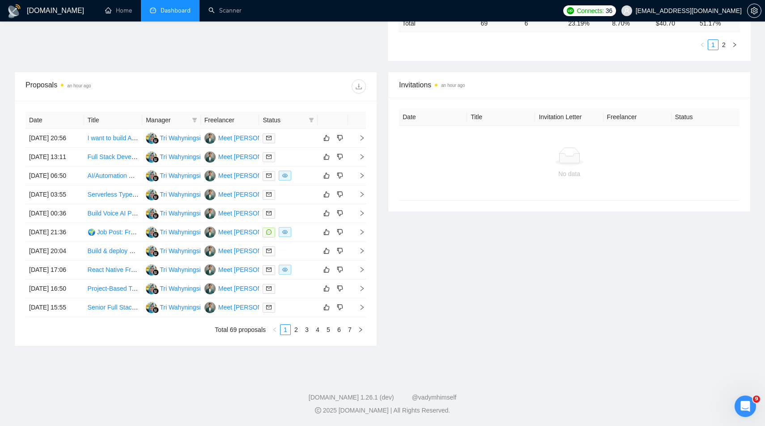
scroll to position [0, 0]
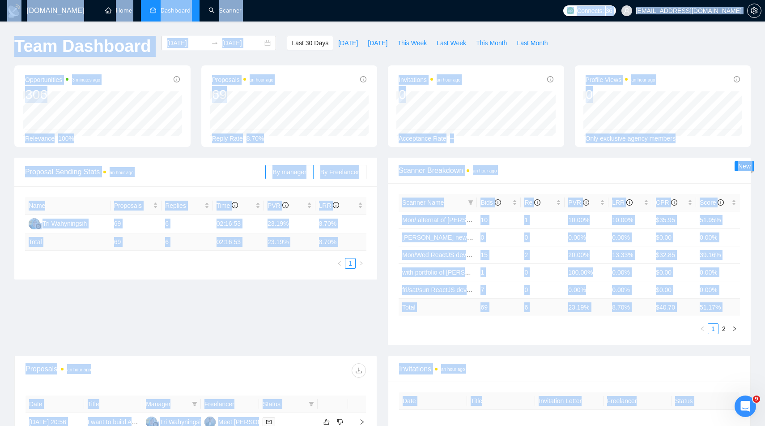
click at [386, 149] on div "Opportunities 3 minutes ago 306 2025-09-20 Relevant 4 Relevance 100% Proposals …" at bounding box center [382, 111] width 747 height 92
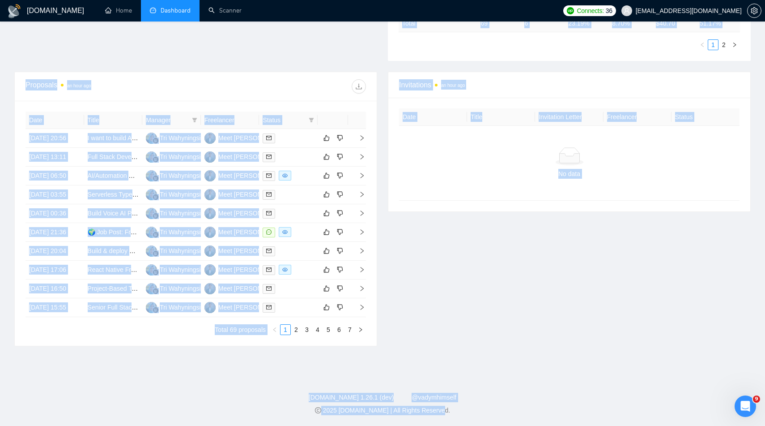
scroll to position [369, 0]
drag, startPoint x: 386, startPoint y: 149, endPoint x: 443, endPoint y: 421, distance: 278.1
click at [442, 422] on div "GigRadar.io Home Dashboard Scanner Connects: 36 jndhameliya203@gmail.com Team D…" at bounding box center [382, 70] width 765 height 709
click at [450, 416] on footer "GigRadar.io 1.26.1 (dev) @vadymhimself 2025 GigRadar.io | All Rights Reserved." at bounding box center [382, 398] width 765 height 55
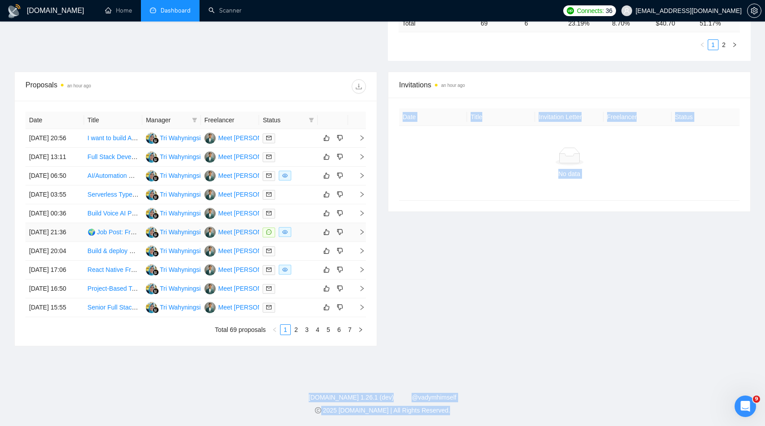
drag, startPoint x: 450, startPoint y: 416, endPoint x: 267, endPoint y: 32, distance: 425.7
click at [267, 32] on div "GigRadar.io Home Dashboard Scanner Connects: 36 jndhameliya203@gmail.com Team D…" at bounding box center [382, 70] width 765 height 709
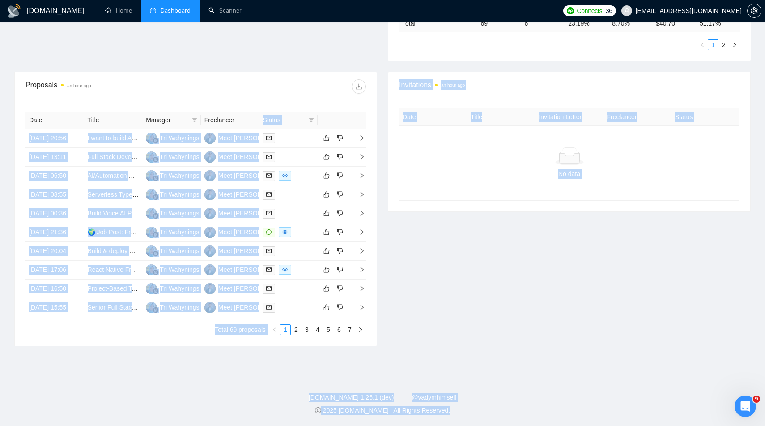
click at [379, 72] on div "Proposals an hour ago Date Title Manager Freelancer Status 11 Sep, 2025 20:56 I…" at bounding box center [196, 209] width 374 height 274
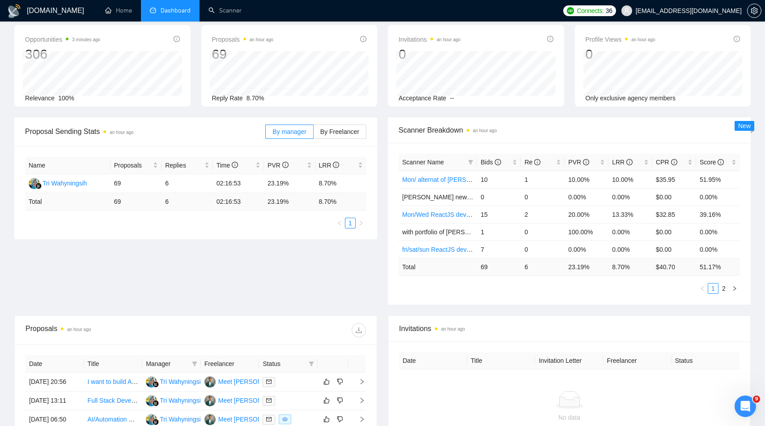
scroll to position [0, 0]
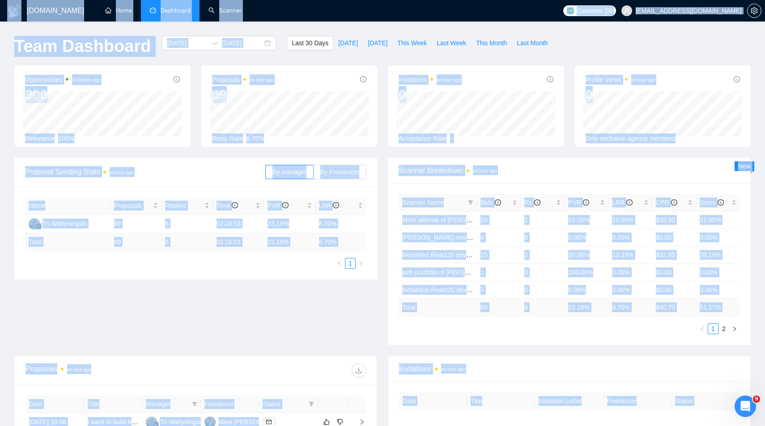
click at [379, 64] on div "Last 30 Days Today Yesterday This Week Last Week This Month Last Month" at bounding box center [419, 51] width 277 height 30
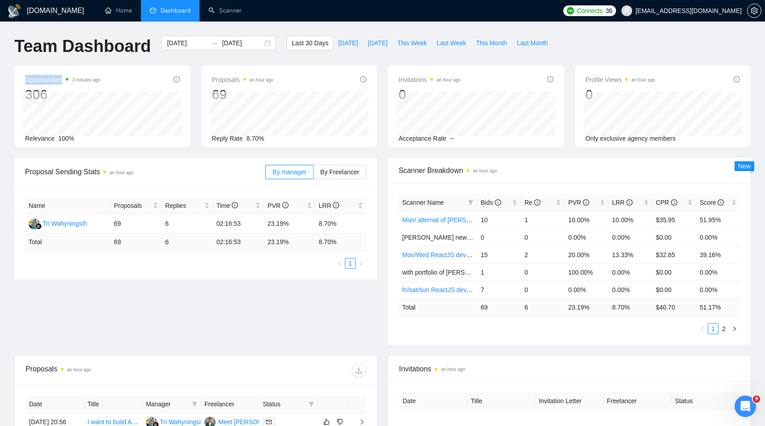
click at [379, 64] on div "Last 30 Days Today Yesterday This Week Last Week This Month Last Month" at bounding box center [419, 51] width 277 height 30
drag, startPoint x: 379, startPoint y: 64, endPoint x: 467, endPoint y: 302, distance: 254.4
click at [467, 302] on body "GigRadar.io Home Dashboard Scanner Connects: 36 jndhameliya203@gmail.com Team D…" at bounding box center [382, 213] width 765 height 426
click at [388, 107] on div "Invitations an hour ago 0 2025-09-02 2025-09-02 0 Acceptance Rate --" at bounding box center [476, 105] width 176 height 81
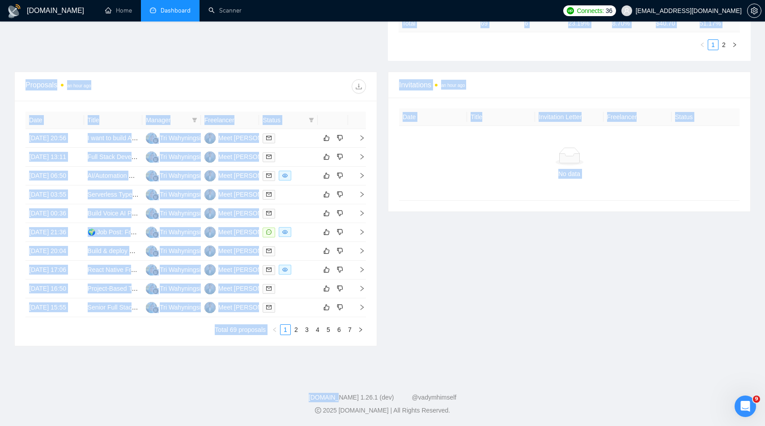
scroll to position [369, 0]
drag, startPoint x: 388, startPoint y: 107, endPoint x: 425, endPoint y: 424, distance: 319.0
click at [426, 424] on div "GigRadar.io Home Dashboard Scanner Connects: 36 jndhameliya203@gmail.com Team D…" at bounding box center [382, 70] width 765 height 709
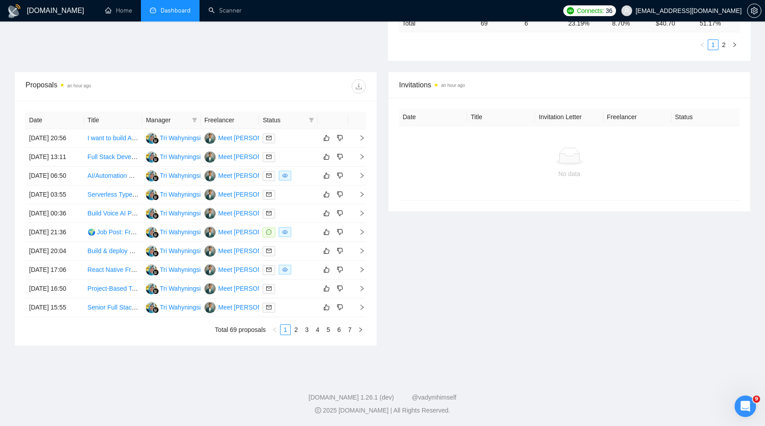
click at [422, 377] on footer "GigRadar.io 1.26.1 (dev) @vadymhimself 2025 GigRadar.io | All Rights Reserved." at bounding box center [382, 398] width 765 height 55
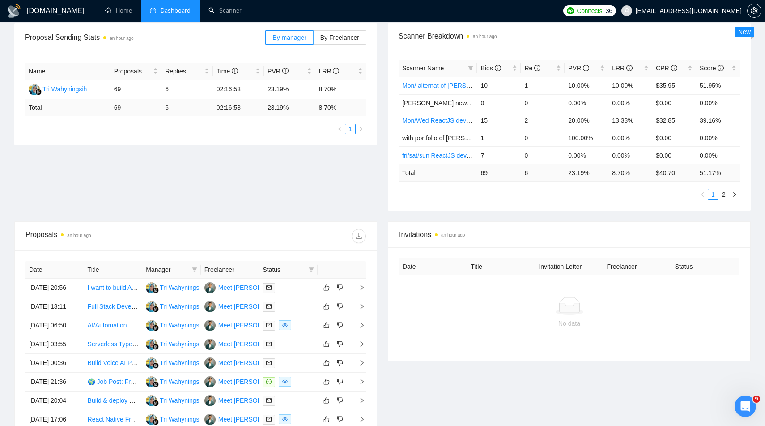
scroll to position [0, 0]
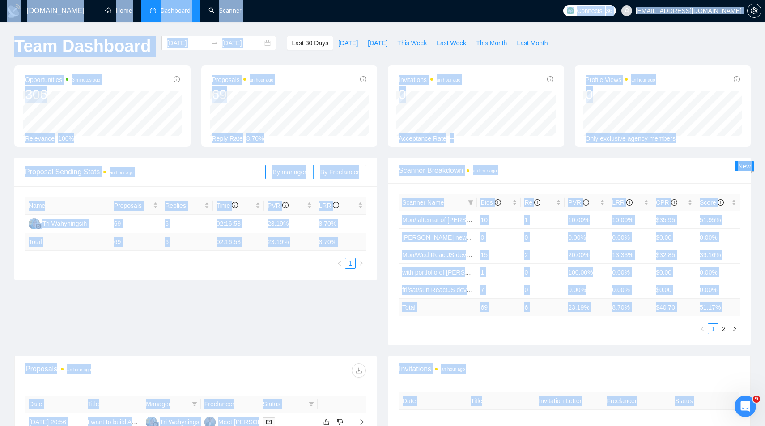
click at [422, 377] on div "Invitations an hour ago" at bounding box center [569, 369] width 341 height 26
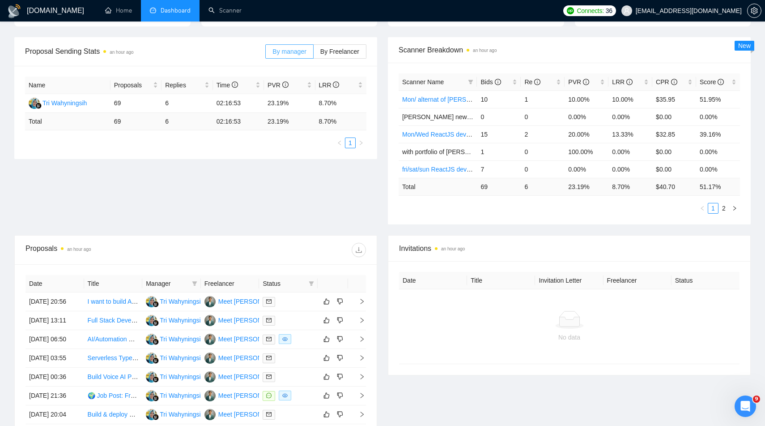
scroll to position [136, 0]
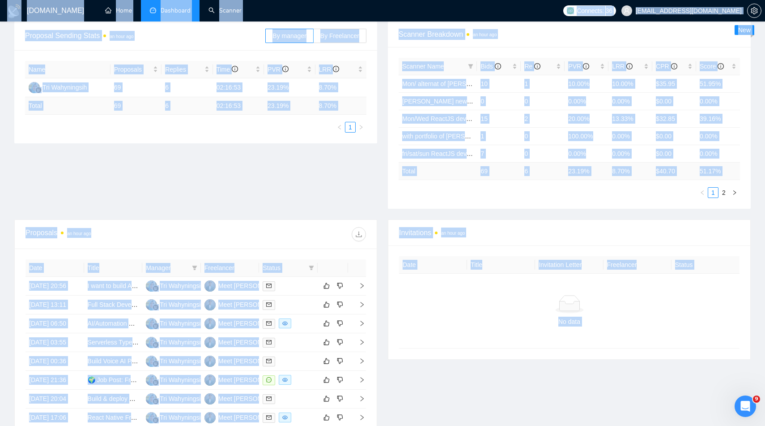
click at [255, 174] on div "Proposal Sending Stats an hour ago By manager By Freelancer Name Proposals Repl…" at bounding box center [382, 120] width 747 height 198
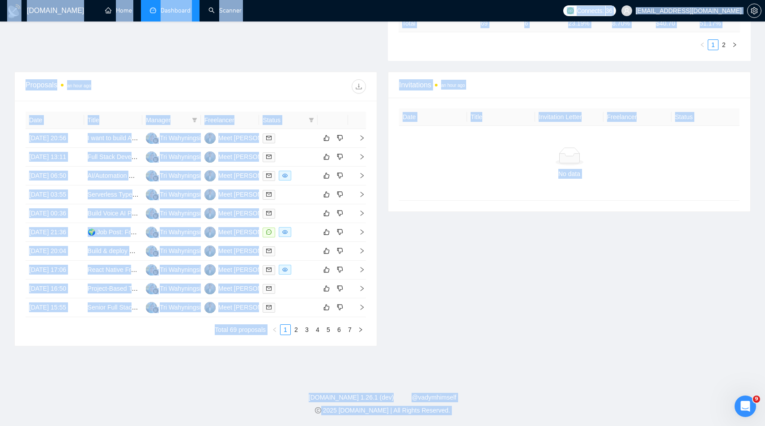
scroll to position [369, 0]
click at [404, 171] on div "Invitations an hour ago Date Title Invitation Letter Freelancer Status No data" at bounding box center [570, 209] width 374 height 274
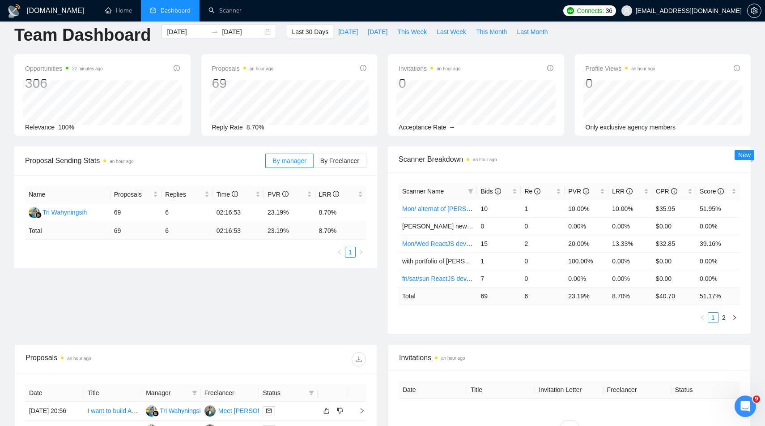
scroll to position [0, 0]
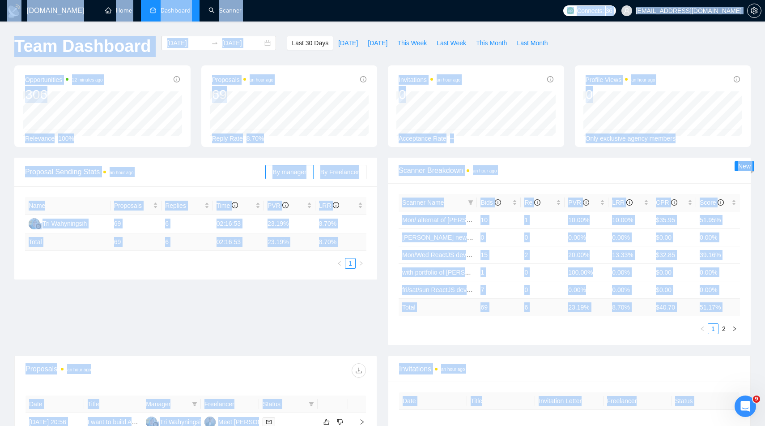
click at [384, 163] on div "Scanner Breakdown an hour ago Scanner Name Bids Re PVR LRR CPR Score Mon/ alter…" at bounding box center [570, 251] width 374 height 187
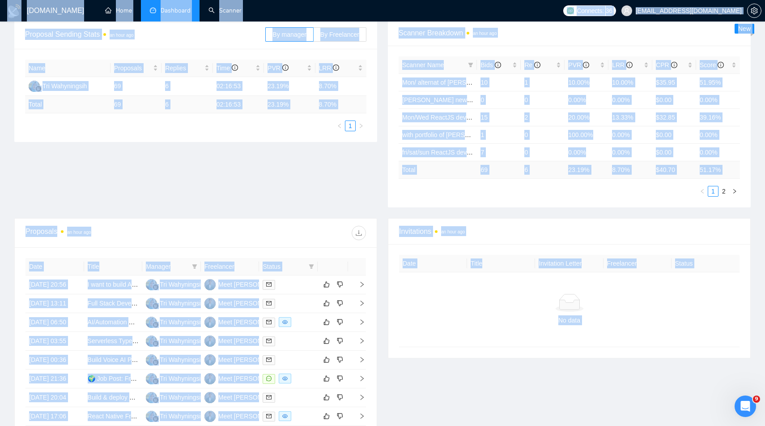
click at [384, 163] on div "Scanner Breakdown an hour ago Scanner Name Bids Re PVR LRR CPR Score Mon/ alter…" at bounding box center [570, 113] width 374 height 187
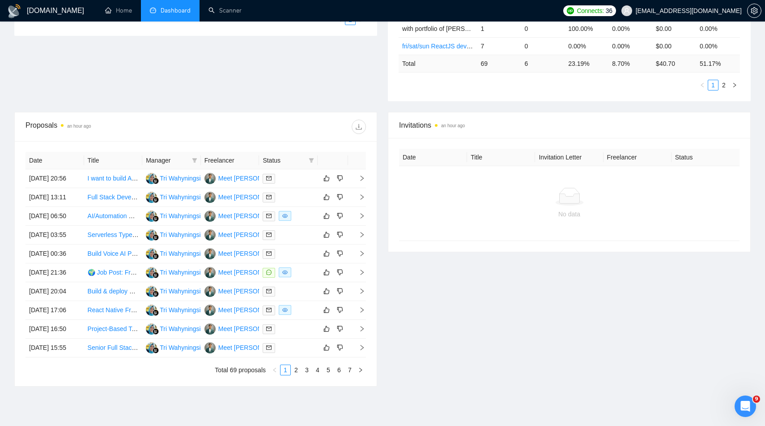
scroll to position [369, 0]
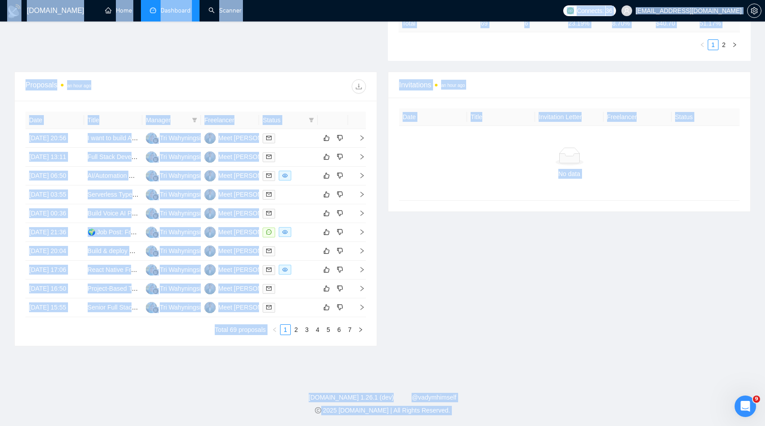
click at [384, 163] on div "Invitations an hour ago Date Title Invitation Letter Freelancer Status No data" at bounding box center [570, 209] width 374 height 274
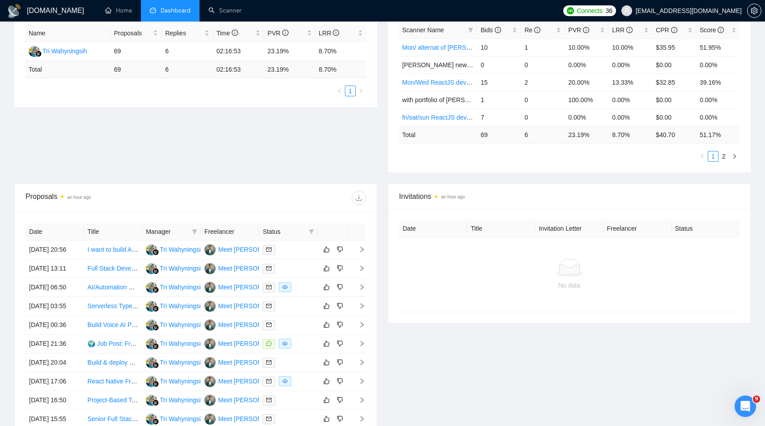
scroll to position [0, 0]
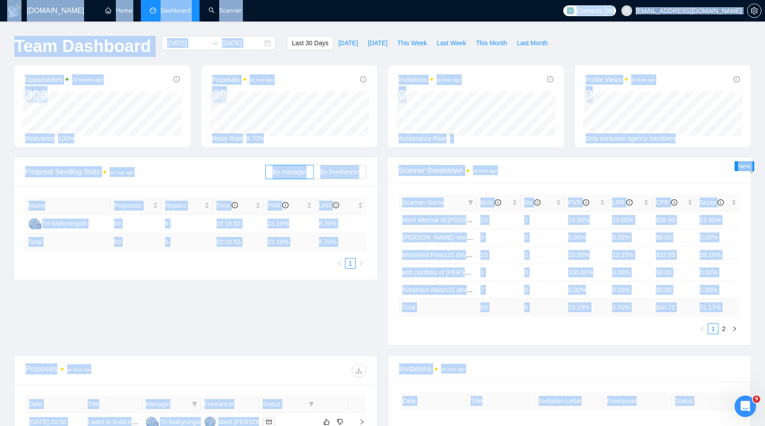
click at [384, 163] on div "Scanner Breakdown an hour ago Scanner Name Bids Re PVR LRR CPR Score Mon/ alter…" at bounding box center [570, 251] width 374 height 187
click at [374, 260] on div "Name Proposals Replies Time PVR LRR Tri Wahyningsih 69 6 02:16:53 23.19% 8.70% …" at bounding box center [195, 232] width 363 height 93
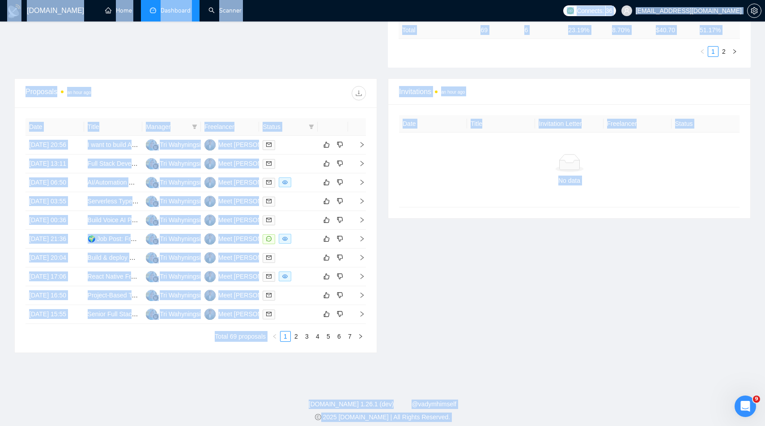
click at [387, 268] on div "Invitations an hour ago Date Title Invitation Letter Freelancer Status No data" at bounding box center [570, 215] width 374 height 274
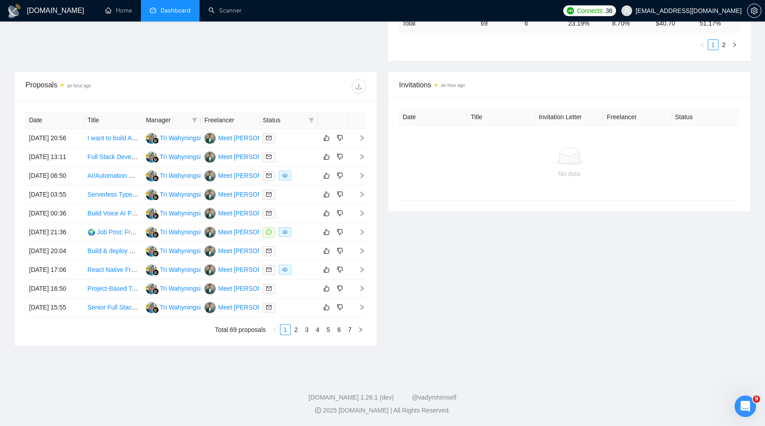
scroll to position [369, 0]
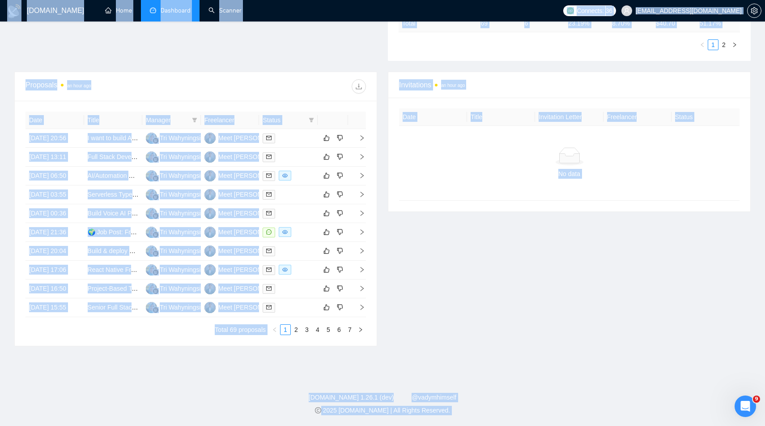
click at [221, 384] on footer "GigRadar.io 1.26.1 (dev) @vadymhimself 2025 GigRadar.io | All Rights Reserved." at bounding box center [382, 398] width 765 height 55
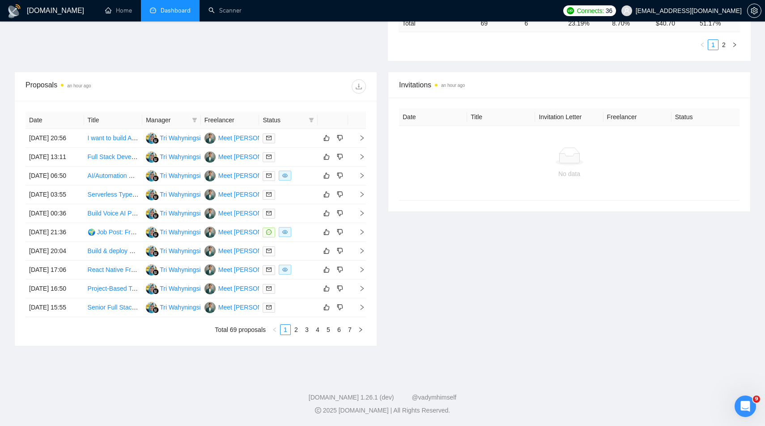
click at [221, 384] on footer "GigRadar.io 1.26.1 (dev) @vadymhimself 2025 GigRadar.io | All Rights Reserved." at bounding box center [382, 398] width 765 height 55
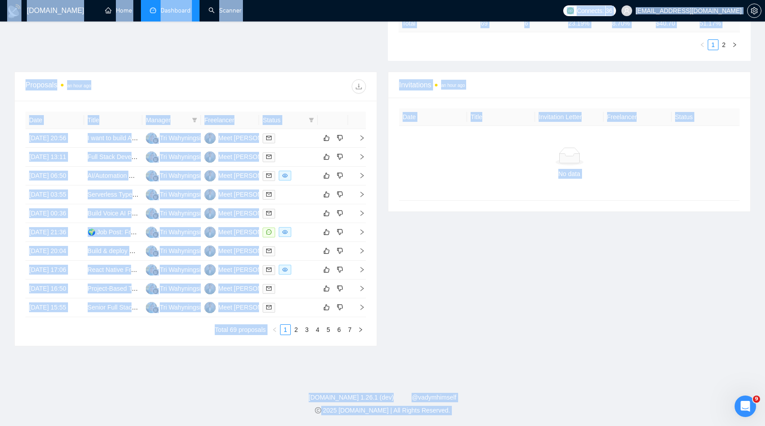
click at [281, 375] on footer "GigRadar.io 1.26.1 (dev) @vadymhimself 2025 GigRadar.io | All Rights Reserved." at bounding box center [382, 398] width 765 height 55
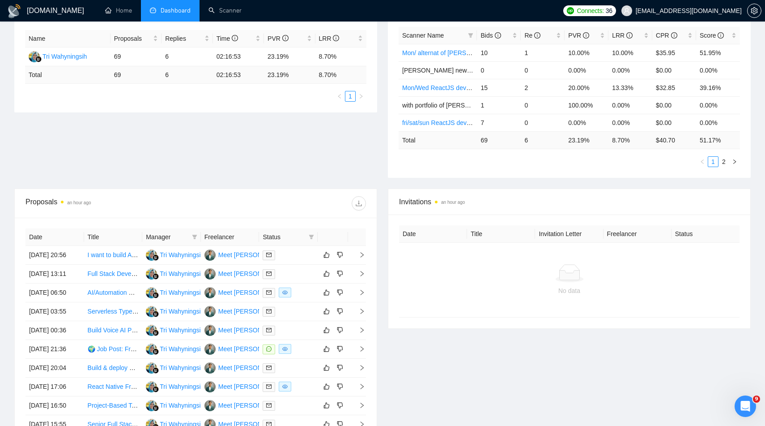
scroll to position [0, 0]
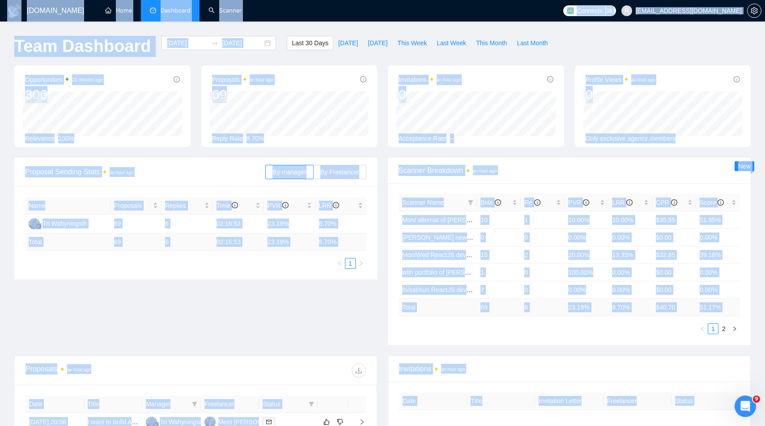
click at [374, 297] on div "Proposal Sending Stats an hour ago By manager By Freelancer Name Proposals Repl…" at bounding box center [382, 257] width 747 height 198
click at [307, 347] on div "Proposal Sending Stats an hour ago By manager By Freelancer Name Proposals Repl…" at bounding box center [382, 257] width 747 height 198
click at [307, 345] on div "Proposal Sending Stats an hour ago By manager By Freelancer Name Proposals Repl…" at bounding box center [382, 257] width 747 height 198
click at [309, 331] on div "Proposal Sending Stats an hour ago By manager By Freelancer Name Proposals Repl…" at bounding box center [382, 257] width 747 height 198
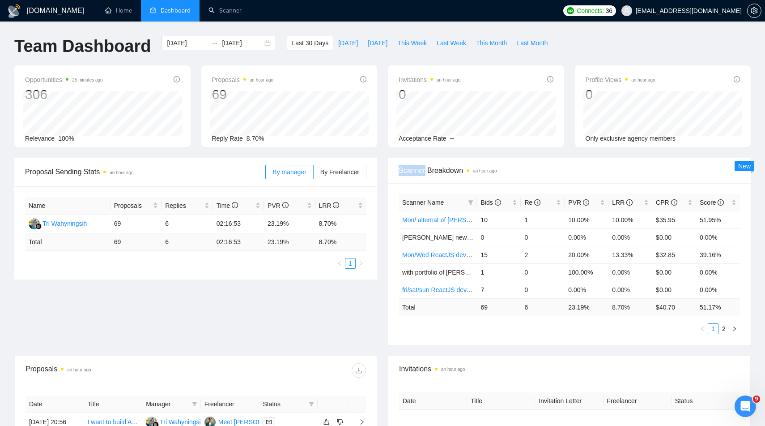
click at [309, 331] on div "Proposal Sending Stats an hour ago By manager By Freelancer Name Proposals Repl…" at bounding box center [382, 257] width 747 height 198
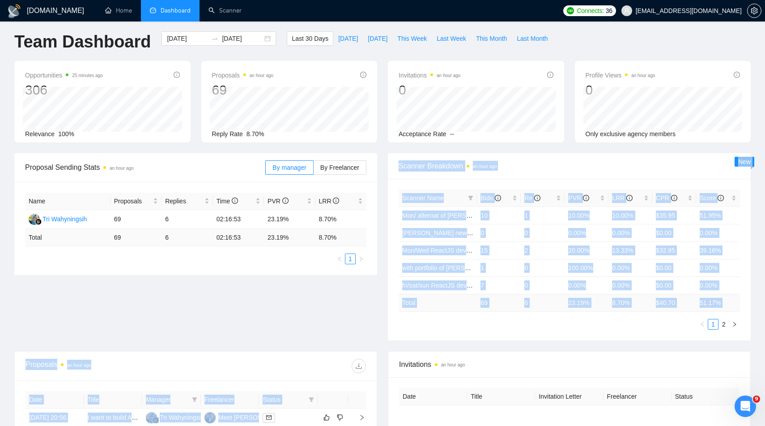
drag, startPoint x: 309, startPoint y: 331, endPoint x: 333, endPoint y: 425, distance: 97.5
click at [329, 425] on main "Team Dashboard 2025-08-25 2025-09-24 Last 30 Days Today Yesterday This Week Las…" at bounding box center [382, 333] width 737 height 605
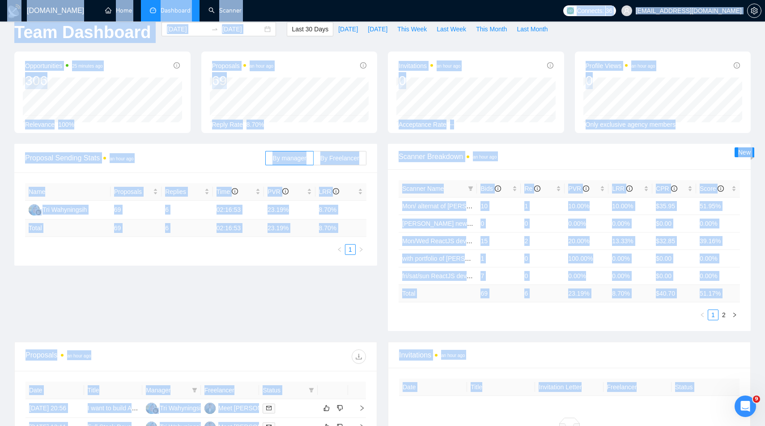
click at [333, 312] on div "Proposal Sending Stats an hour ago By manager By Freelancer Name Proposals Repl…" at bounding box center [382, 243] width 747 height 198
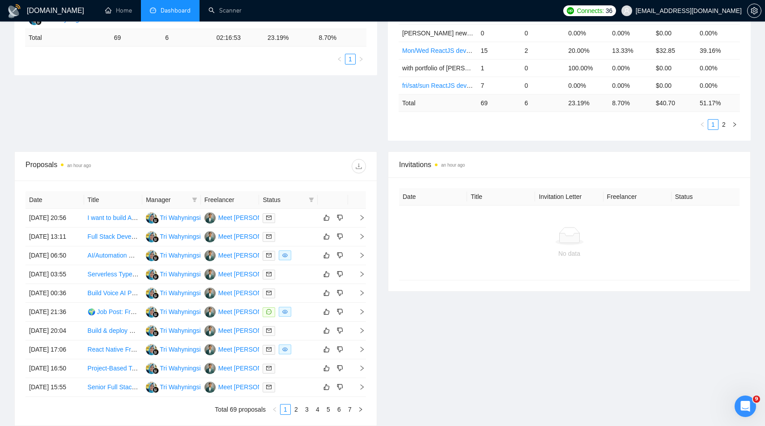
scroll to position [369, 0]
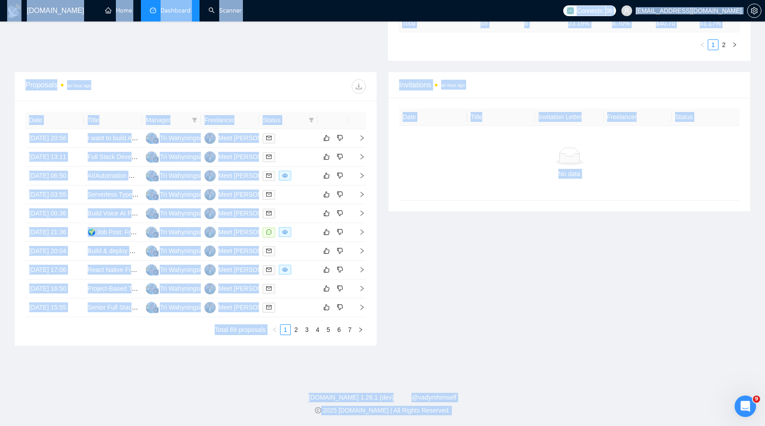
click at [347, 372] on footer "GigRadar.io 1.26.1 (dev) @vadymhimself 2025 GigRadar.io | All Rights Reserved." at bounding box center [382, 398] width 765 height 55
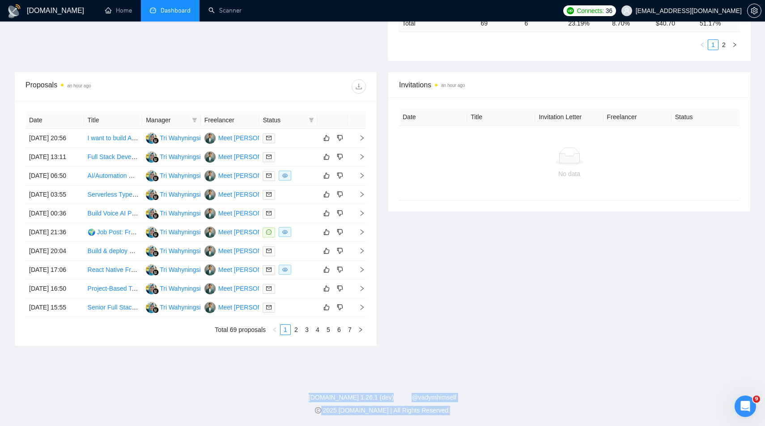
drag, startPoint x: 347, startPoint y: 372, endPoint x: 415, endPoint y: 425, distance: 86.7
click at [457, 364] on div "GigRadar.io Home Dashboard Scanner Connects: 36 jndhameliya203@gmail.com Team D…" at bounding box center [382, 70] width 765 height 709
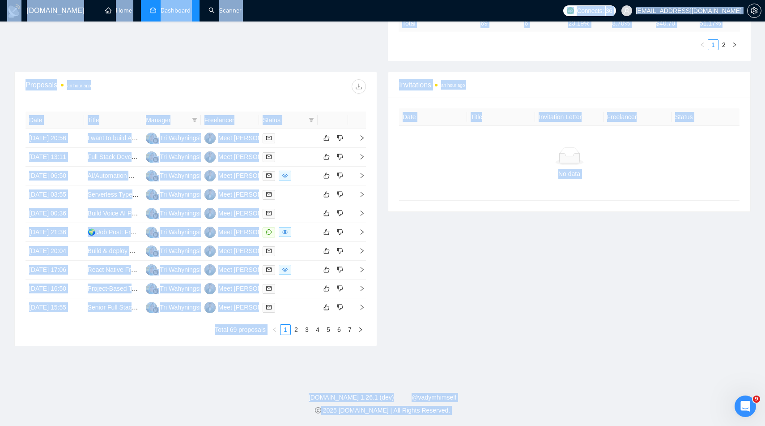
click at [454, 361] on div "GigRadar.io Home Dashboard Scanner Connects: 36 jndhameliya203@gmail.com Team D…" at bounding box center [382, 70] width 765 height 709
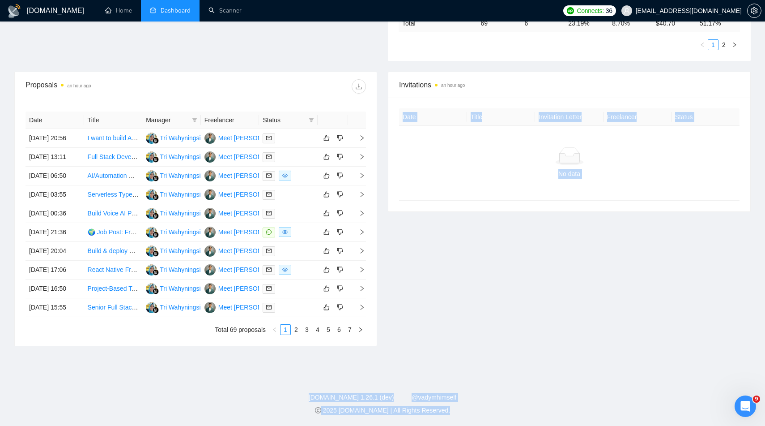
drag, startPoint x: 454, startPoint y: 361, endPoint x: 453, endPoint y: 418, distance: 56.8
click at [453, 418] on div "GigRadar.io Home Dashboard Scanner Connects: 36 jndhameliya203@gmail.com Team D…" at bounding box center [382, 70] width 765 height 709
click at [446, 412] on div "2025 GigRadar.io | All Rights Reserved." at bounding box center [382, 409] width 751 height 9
drag, startPoint x: 446, startPoint y: 412, endPoint x: 437, endPoint y: 288, distance: 124.7
click at [437, 288] on div "GigRadar.io Home Dashboard Scanner Connects: 36 jndhameliya203@gmail.com Team D…" at bounding box center [382, 70] width 765 height 709
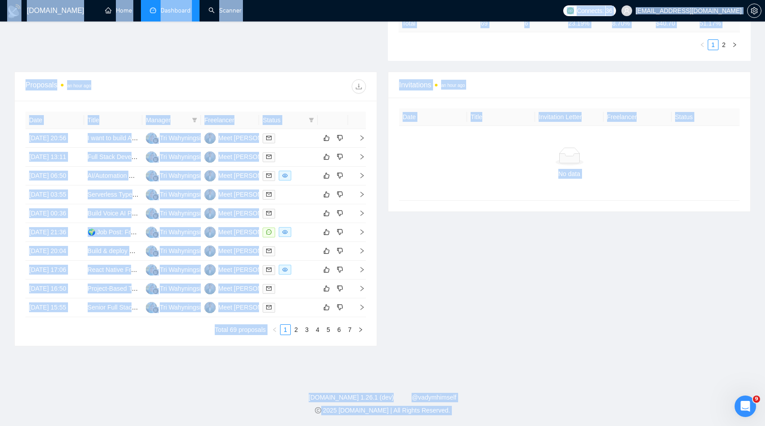
click at [437, 288] on div "Invitations an hour ago Date Title Invitation Letter Freelancer Status No data" at bounding box center [570, 209] width 374 height 274
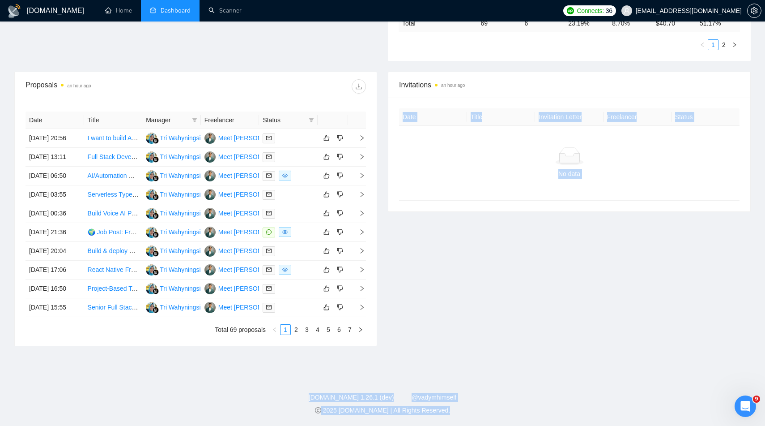
drag, startPoint x: 437, startPoint y: 288, endPoint x: 439, endPoint y: 418, distance: 130.7
click at [439, 418] on div "GigRadar.io Home Dashboard Scanner Connects: 36 jndhameliya203@gmail.com Team D…" at bounding box center [382, 70] width 765 height 709
click at [440, 414] on div "2025 GigRadar.io | All Rights Reserved." at bounding box center [382, 409] width 751 height 9
drag, startPoint x: 440, startPoint y: 414, endPoint x: 441, endPoint y: 343, distance: 71.2
click at [440, 344] on div "GigRadar.io Home Dashboard Scanner Connects: 36 jndhameliya203@gmail.com Team D…" at bounding box center [382, 70] width 765 height 709
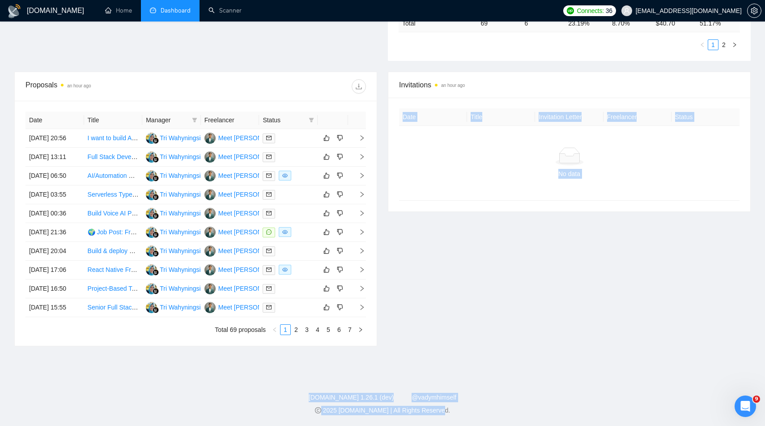
click at [441, 343] on div "Invitations an hour ago Date Title Invitation Letter Freelancer Status No data" at bounding box center [570, 209] width 374 height 274
drag, startPoint x: 441, startPoint y: 343, endPoint x: 441, endPoint y: 416, distance: 72.5
click at [441, 416] on div "GigRadar.io Home Dashboard Scanner Connects: 36 jndhameliya203@gmail.com Team D…" at bounding box center [382, 70] width 765 height 709
click at [441, 416] on footer "GigRadar.io 1.26.1 (dev) @vadymhimself 2025 GigRadar.io | All Rights Reserved." at bounding box center [382, 398] width 765 height 55
drag, startPoint x: 441, startPoint y: 416, endPoint x: 440, endPoint y: 362, distance: 54.1
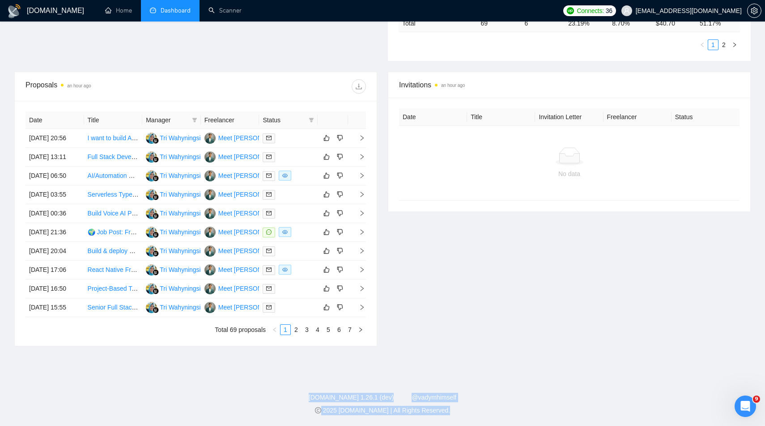
click at [440, 362] on div "GigRadar.io Home Dashboard Scanner Connects: 36 jndhameliya203@gmail.com Team D…" at bounding box center [382, 70] width 765 height 709
drag, startPoint x: 440, startPoint y: 362, endPoint x: 440, endPoint y: 416, distance: 54.6
click at [440, 416] on div "GigRadar.io Home Dashboard Scanner Connects: 36 jndhameliya203@gmail.com Team D…" at bounding box center [382, 70] width 765 height 709
click at [440, 416] on footer "GigRadar.io 1.26.1 (dev) @vadymhimself 2025 GigRadar.io | All Rights Reserved." at bounding box center [382, 398] width 765 height 55
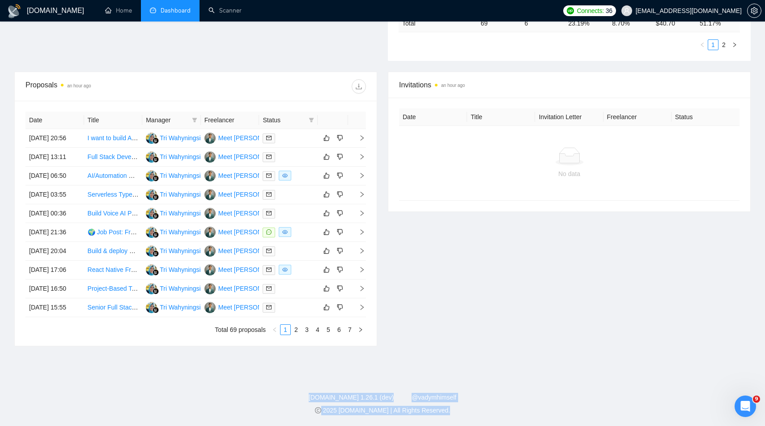
drag, startPoint x: 440, startPoint y: 416, endPoint x: 439, endPoint y: 361, distance: 55.5
click at [439, 361] on div "GigRadar.io Home Dashboard Scanner Connects: 36 jndhameliya203@gmail.com Team D…" at bounding box center [382, 70] width 765 height 709
drag, startPoint x: 439, startPoint y: 361, endPoint x: 439, endPoint y: 415, distance: 54.1
click at [439, 415] on div "GigRadar.io Home Dashboard Scanner Connects: 36 jndhameliya203@gmail.com Team D…" at bounding box center [382, 70] width 765 height 709
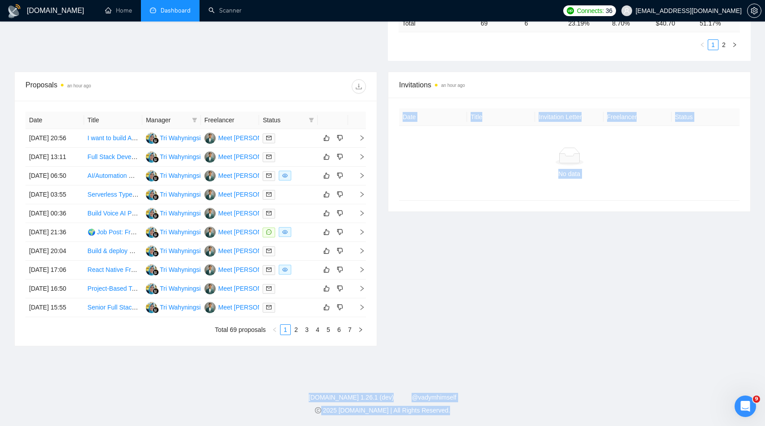
click at [439, 415] on footer "GigRadar.io 1.26.1 (dev) @vadymhimself 2025 GigRadar.io | All Rights Reserved." at bounding box center [382, 398] width 765 height 55
drag, startPoint x: 439, startPoint y: 415, endPoint x: 440, endPoint y: 375, distance: 40.3
click at [440, 375] on footer "GigRadar.io 1.26.1 (dev) @vadymhimself 2025 GigRadar.io | All Rights Reserved." at bounding box center [382, 398] width 765 height 55
drag, startPoint x: 440, startPoint y: 375, endPoint x: 440, endPoint y: 419, distance: 44.7
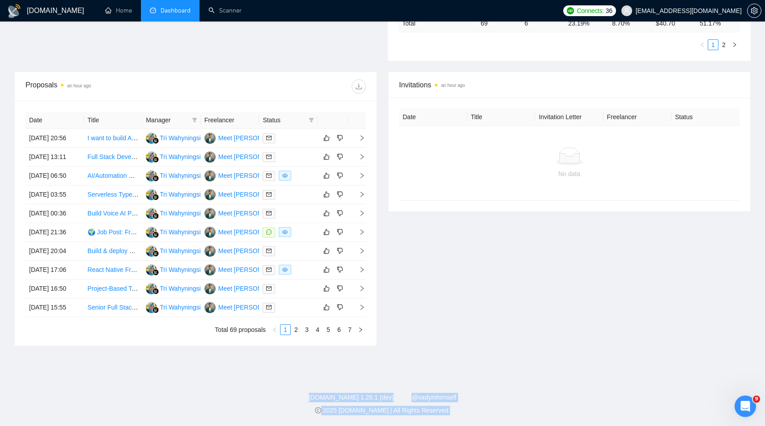
click at [440, 420] on footer "GigRadar.io 1.26.1 (dev) @vadymhimself 2025 GigRadar.io | All Rights Reserved." at bounding box center [382, 398] width 765 height 55
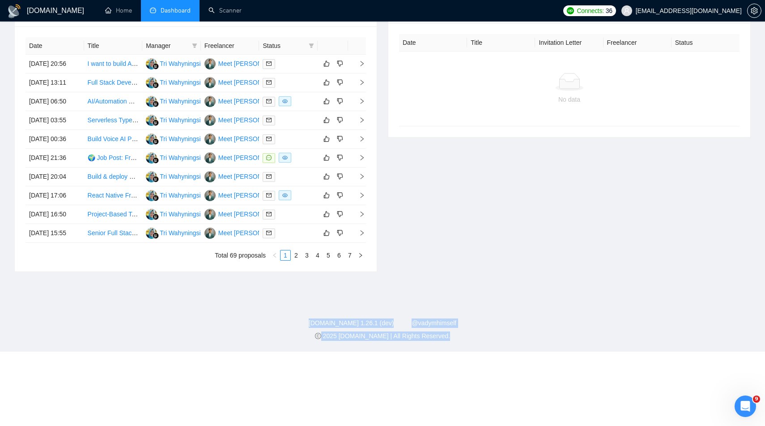
click at [440, 351] on footer "GigRadar.io 1.26.1 (dev) @vadymhimself 2025 GigRadar.io | All Rights Reserved." at bounding box center [382, 324] width 765 height 55
